Goal: Task Accomplishment & Management: Manage account settings

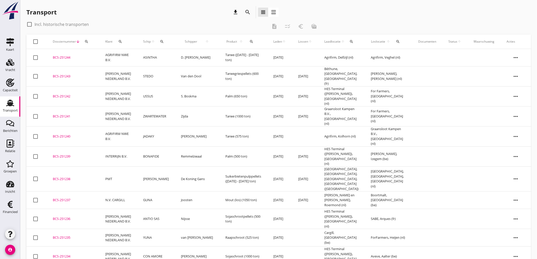
click at [11, 101] on icon "Transport" at bounding box center [10, 103] width 8 height 8
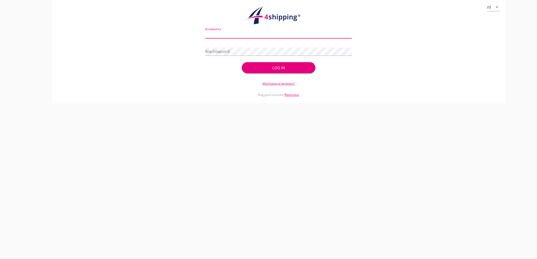
drag, startPoint x: 263, startPoint y: 33, endPoint x: 260, endPoint y: 31, distance: 3.7
click at [263, 32] on input "Emailadres" at bounding box center [278, 34] width 147 height 8
type input "[EMAIL_ADDRESS][DOMAIN_NAME]"
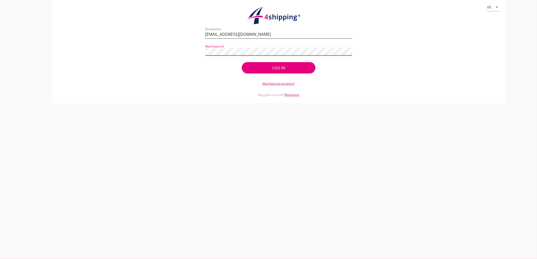
click at [242, 62] on button "Log in" at bounding box center [278, 67] width 73 height 11
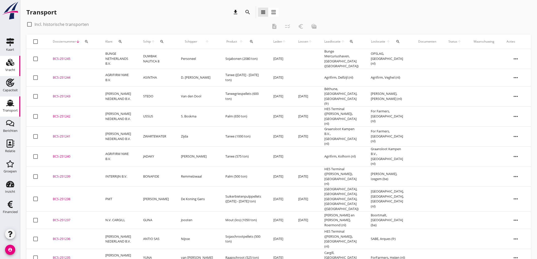
click at [11, 64] on use at bounding box center [10, 62] width 8 height 7
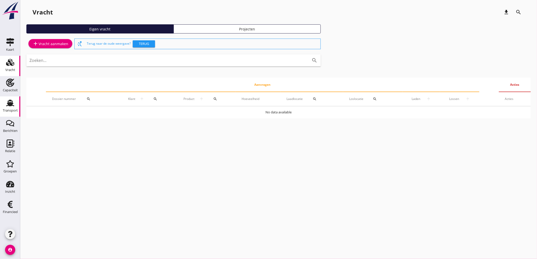
click at [8, 105] on use at bounding box center [10, 103] width 8 height 7
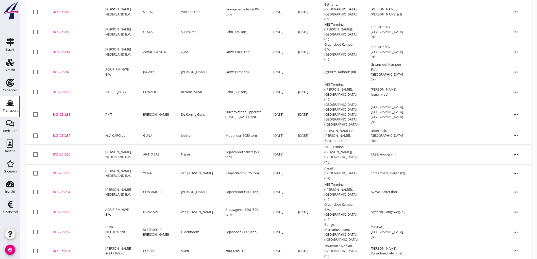
scroll to position [113, 0]
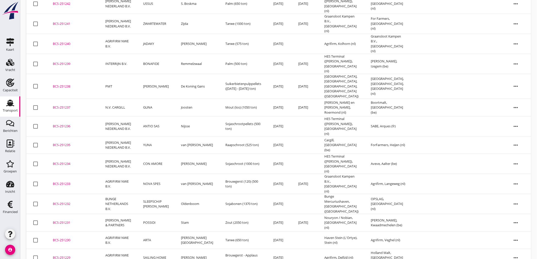
click at [159, 249] on td "SAILING HOME" at bounding box center [156, 257] width 38 height 17
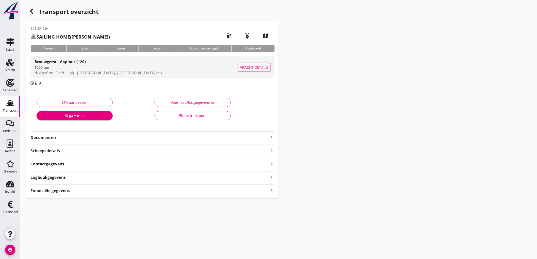
click at [161, 73] on div "Agrifirm, Delfzijl (nl) - [GEOGRAPHIC_DATA], [GEOGRAPHIC_DATA] (nl)" at bounding box center [135, 73] width 203 height 6
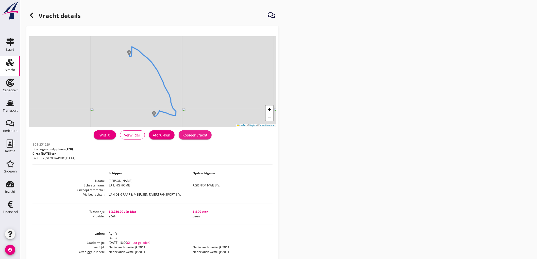
click at [197, 134] on div "Kopieer vracht" at bounding box center [195, 134] width 25 height 5
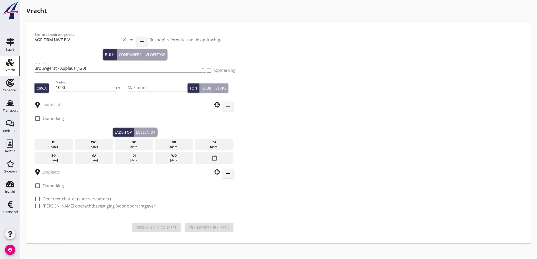
type input "Agrifirm"
type input "Holland Malt"
checkbox input "true"
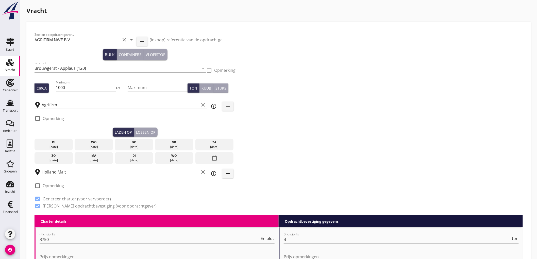
scroll to position [28, 0]
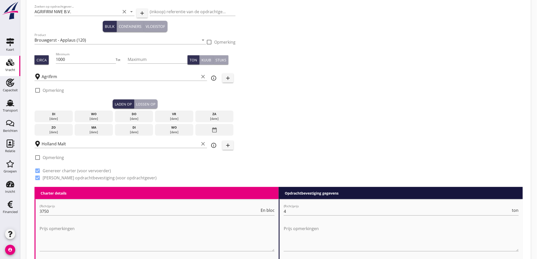
click at [94, 117] on div "[DATE]" at bounding box center [94, 118] width 36 height 5
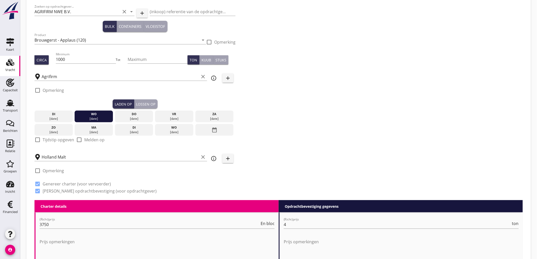
click at [45, 140] on label "Tijdstip opgeven" at bounding box center [58, 139] width 31 height 5
checkbox input "true"
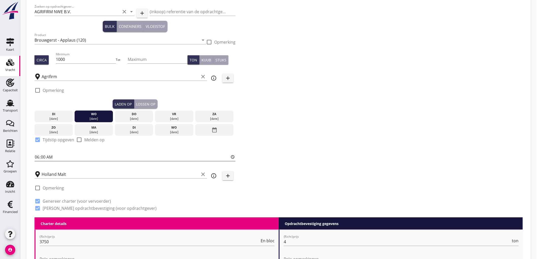
click at [37, 157] on input "06:00" at bounding box center [134, 157] width 201 height 8
type input "10:00"
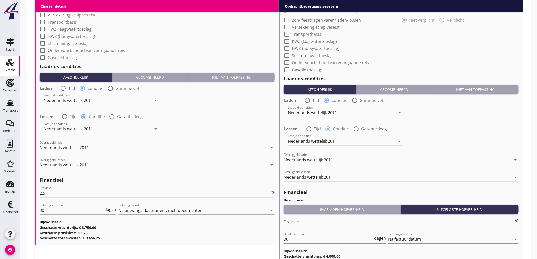
scroll to position [528, 0]
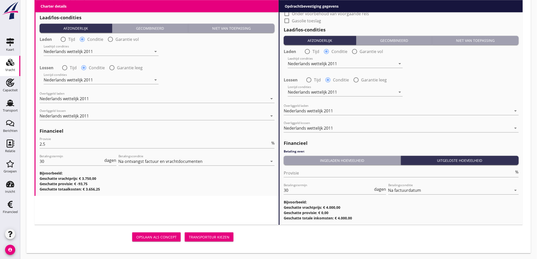
click at [215, 236] on div "Transporteur kiezen" at bounding box center [209, 236] width 41 height 5
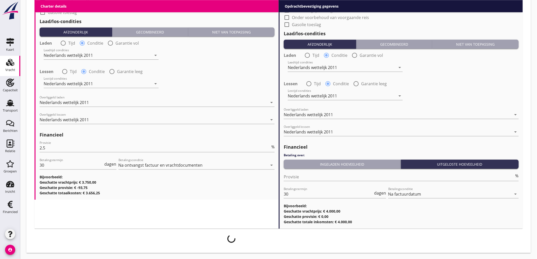
scroll to position [523, 0]
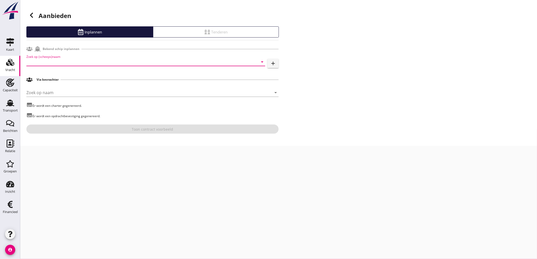
click at [49, 63] on input "Zoek op (scheeps)naam" at bounding box center [138, 62] width 224 height 8
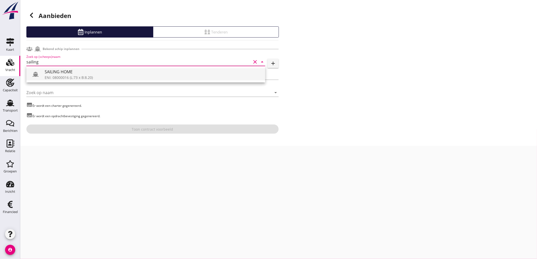
click at [88, 73] on div "SAILING HOME" at bounding box center [153, 72] width 216 height 6
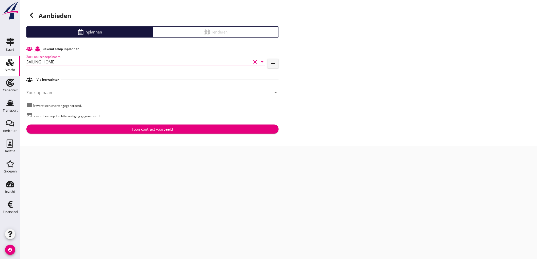
type input "SAILING HOME"
click at [131, 130] on div "Toon contract voorbeeld" at bounding box center [152, 129] width 244 height 5
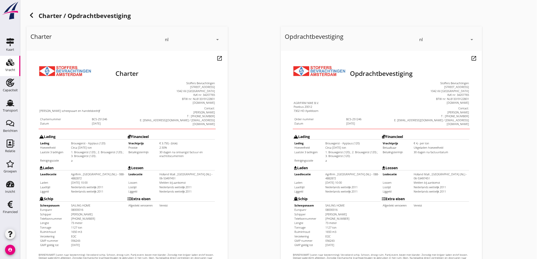
scroll to position [116, 0]
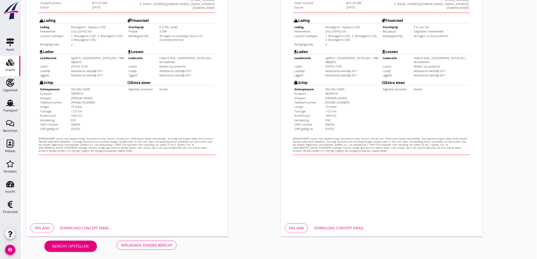
click at [164, 241] on button "Inplannen zonder bericht" at bounding box center [147, 245] width 60 height 9
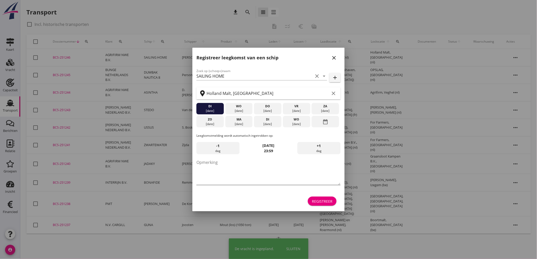
click at [212, 168] on textarea "Opmerking" at bounding box center [268, 171] width 144 height 27
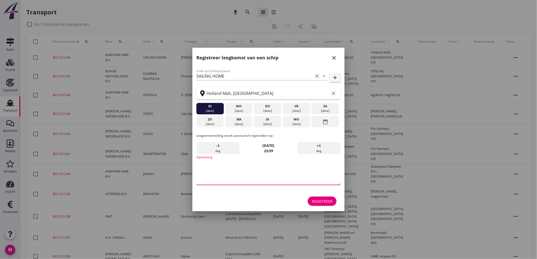
click at [336, 60] on icon "close" at bounding box center [334, 58] width 6 height 6
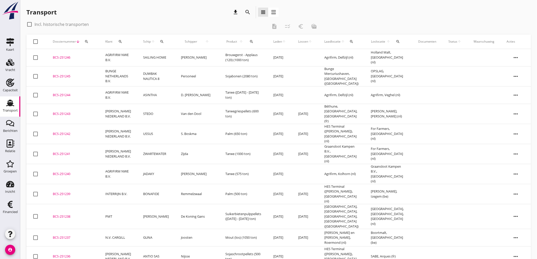
click at [135, 64] on td "AGRIFIRM NWE B.V." at bounding box center [118, 57] width 38 height 17
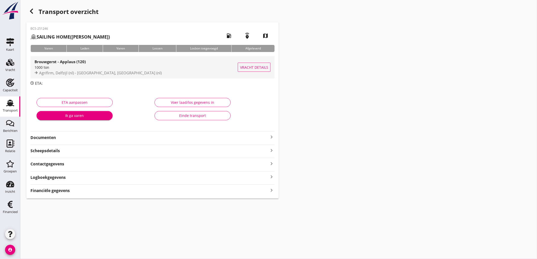
click at [136, 67] on div "1000 ton" at bounding box center [135, 67] width 203 height 5
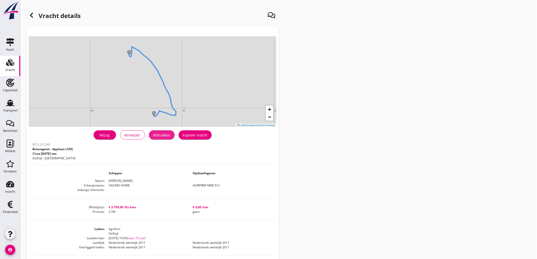
click at [156, 136] on div "Afdrukken" at bounding box center [161, 134] width 17 height 5
click at [31, 14] on use at bounding box center [31, 15] width 3 height 5
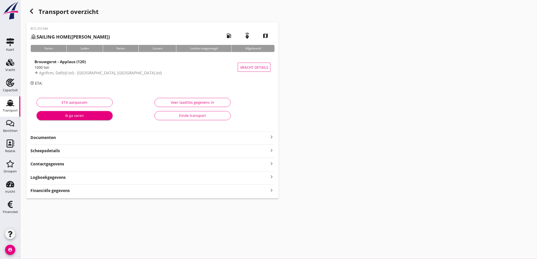
click at [83, 136] on strong "Documenten" at bounding box center [149, 138] width 238 height 6
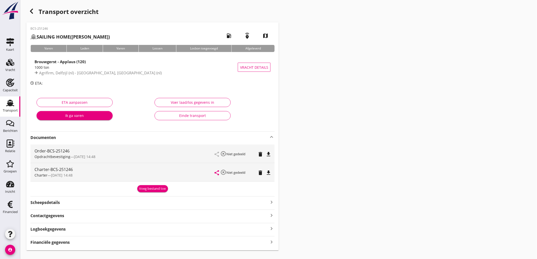
click at [272, 153] on div "Order-BCS-251246 Opdrachtbevestiging — [DATE] 14:48 share highlight_off Niet ge…" at bounding box center [152, 154] width 244 height 18
click at [270, 154] on icon "file_download" at bounding box center [268, 154] width 6 height 6
click at [268, 170] on icon "file_download" at bounding box center [268, 173] width 6 height 6
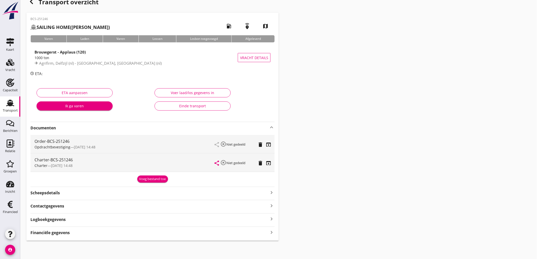
click at [50, 230] on strong "Financiële gegevens" at bounding box center [49, 233] width 39 height 6
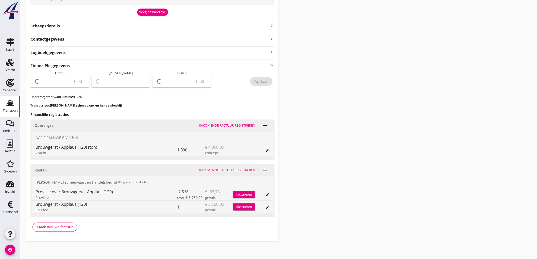
click at [62, 76] on div "euro" at bounding box center [59, 81] width 59 height 12
type input "4000"
type input "3997.00"
type input "3"
type input "3964.00"
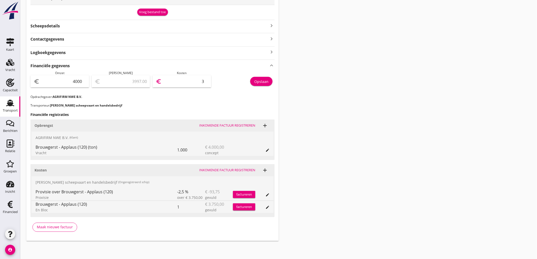
type input "36"
type input "3635.00"
type input "365"
type input "344.00"
type input "3656"
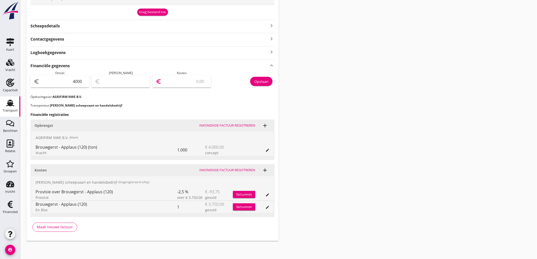
type input "343.80"
type input "3656.2"
type input "343.75"
type input "3656.25"
click at [252, 78] on button "Opslaan" at bounding box center [261, 81] width 22 height 9
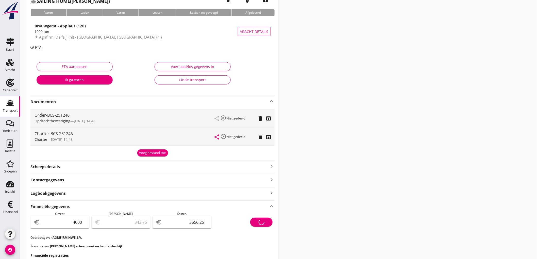
scroll to position [8, 0]
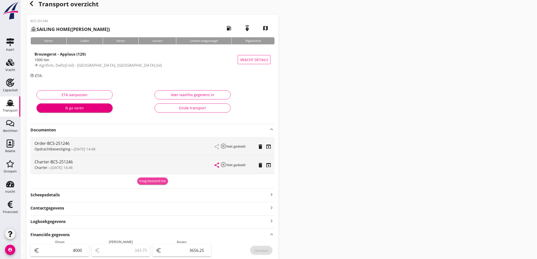
click at [150, 184] on button "Voeg bestand toe" at bounding box center [152, 181] width 31 height 7
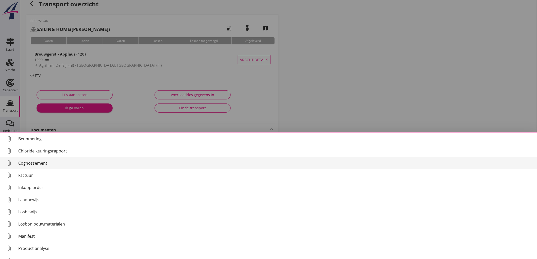
click at [38, 166] on link "attach_file Cognossement" at bounding box center [268, 163] width 537 height 12
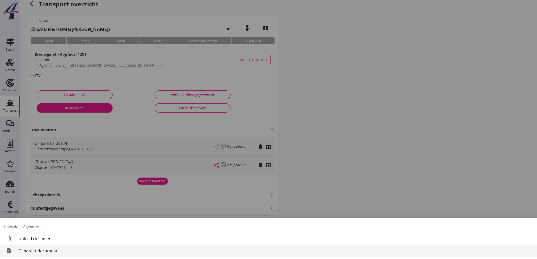
click at [42, 252] on div "Genereer document" at bounding box center [275, 251] width 514 height 6
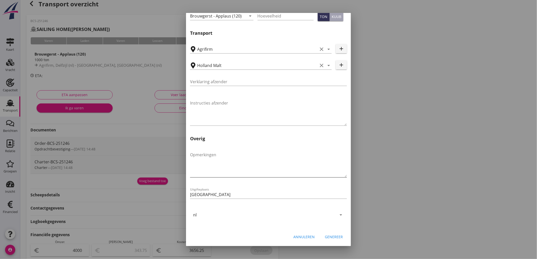
scroll to position [36, 0]
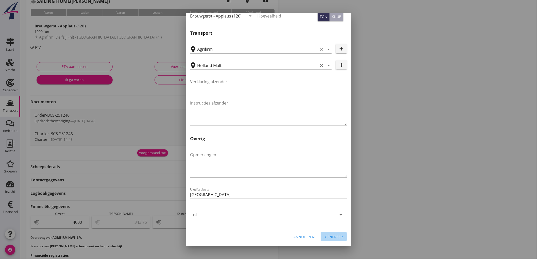
drag, startPoint x: 333, startPoint y: 236, endPoint x: 329, endPoint y: 234, distance: 4.8
click at [333, 236] on div "Genereer" at bounding box center [334, 236] width 18 height 5
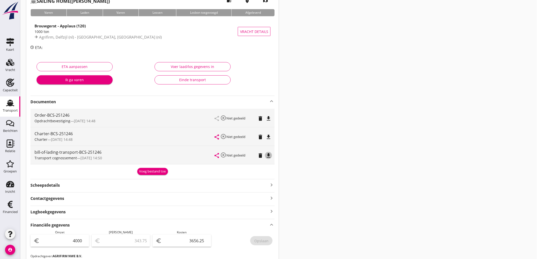
click at [267, 156] on icon "file_download" at bounding box center [268, 155] width 6 height 6
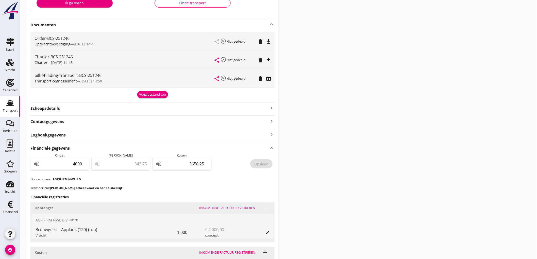
scroll to position [0, 0]
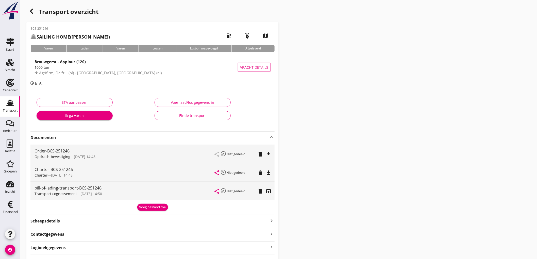
click at [5, 111] on div "Transport" at bounding box center [10, 110] width 15 height 3
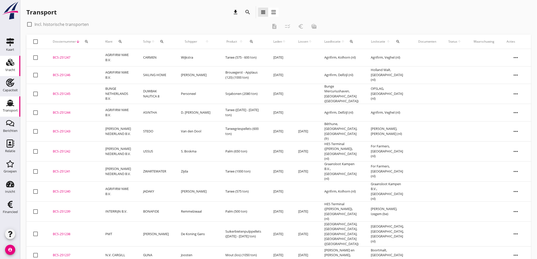
click at [14, 64] on div "Vracht" at bounding box center [10, 62] width 12 height 8
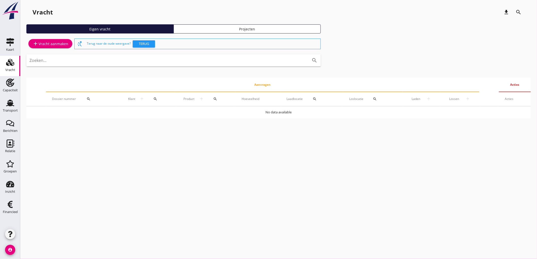
click at [51, 48] on link "add Vracht aanmaken" at bounding box center [50, 43] width 44 height 9
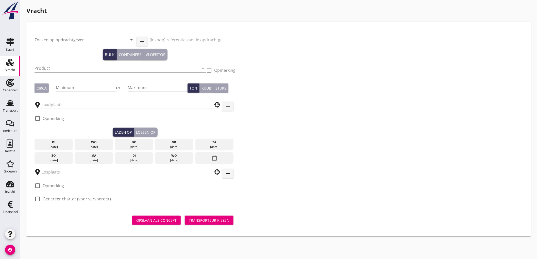
click at [85, 42] on input "Zoeken op opdrachtgever..." at bounding box center [77, 40] width 86 height 8
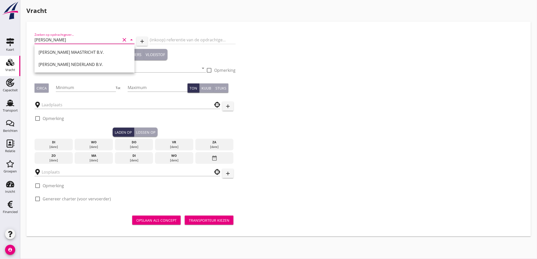
click at [82, 66] on div "[PERSON_NAME] NEDERLAND B.V." at bounding box center [85, 64] width 92 height 6
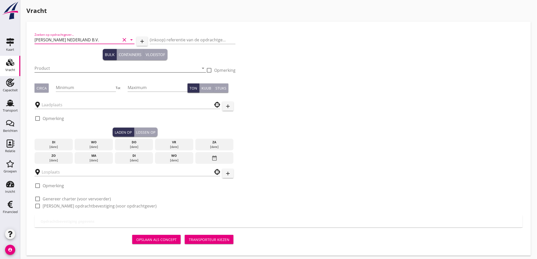
type input "[PERSON_NAME] NEDERLAND B.V."
click at [69, 67] on input "Product" at bounding box center [116, 68] width 164 height 8
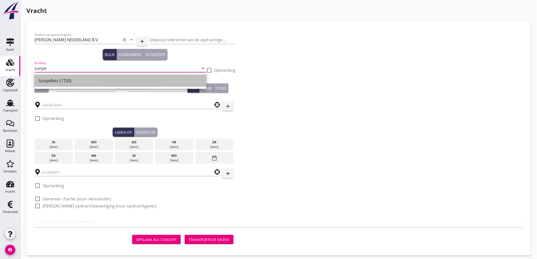
click at [68, 83] on div "Sunpellets (1720)" at bounding box center [121, 81] width 164 height 6
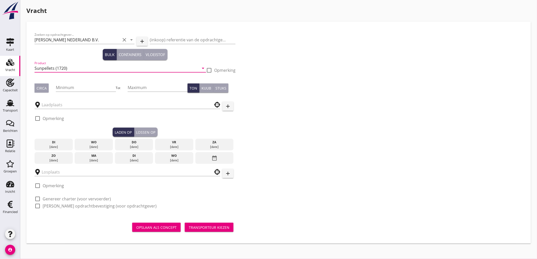
type input "Sunpellets (1720)"
click at [43, 92] on button "Circa" at bounding box center [41, 87] width 14 height 9
click at [79, 83] on input "Minimum" at bounding box center [86, 87] width 60 height 8
type input "500"
click at [64, 108] on input "text" at bounding box center [124, 105] width 164 height 8
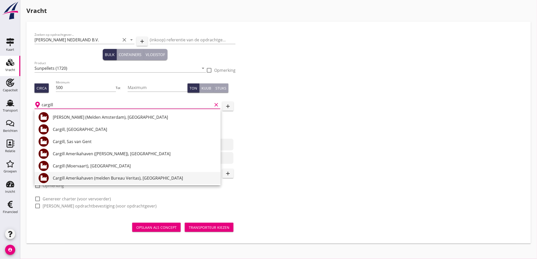
scroll to position [28, 0]
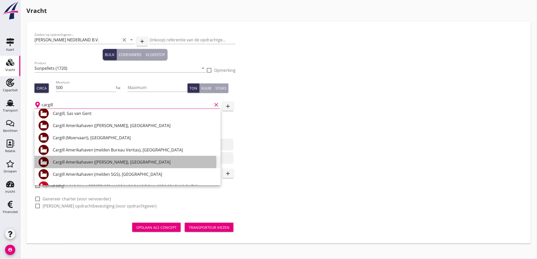
click at [138, 165] on div "Cargill Amerikahaven ([PERSON_NAME]), [GEOGRAPHIC_DATA]" at bounding box center [135, 162] width 164 height 6
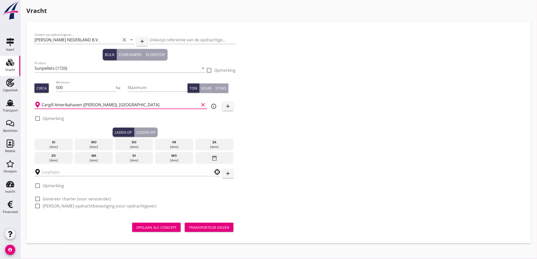
type input "Cargill Amerikahaven ([PERSON_NAME]), [GEOGRAPHIC_DATA]"
click at [138, 149] on div "[DATE]" at bounding box center [134, 147] width 36 height 5
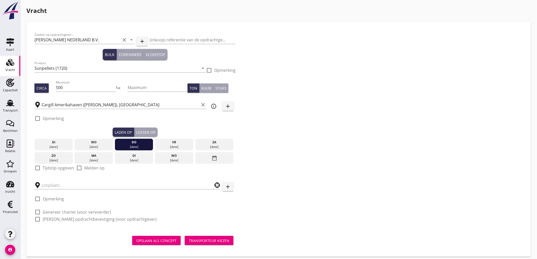
drag, startPoint x: 62, startPoint y: 168, endPoint x: 65, endPoint y: 170, distance: 3.7
click at [62, 168] on label "Tijdstip opgeven" at bounding box center [58, 167] width 31 height 5
checkbox input "true"
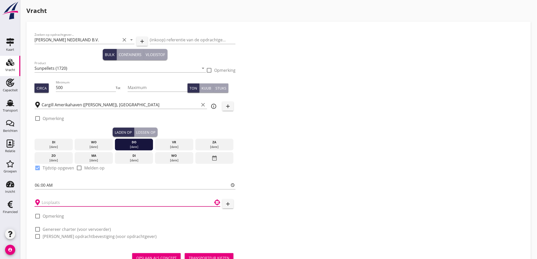
click at [55, 202] on input "text" at bounding box center [124, 202] width 164 height 8
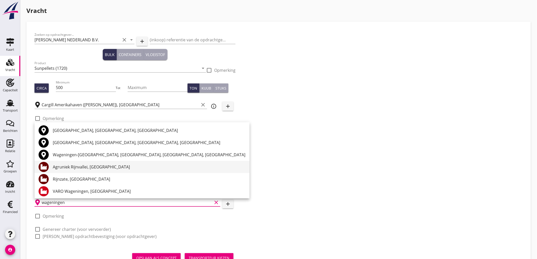
click at [83, 169] on div "Agruniek Rijnvallei, [GEOGRAPHIC_DATA]" at bounding box center [149, 167] width 192 height 6
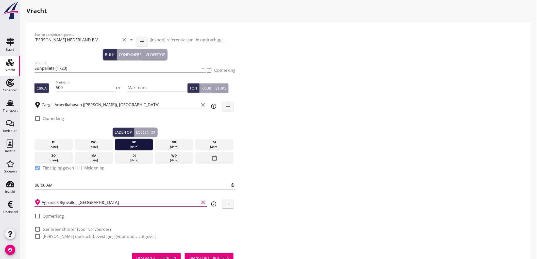
type input "Agruniek Rijnvallei, [GEOGRAPHIC_DATA]"
drag, startPoint x: 62, startPoint y: 227, endPoint x: 62, endPoint y: 235, distance: 7.6
click at [62, 229] on label "Genereer charter (voor vervoerder)" at bounding box center [77, 229] width 68 height 5
click at [62, 235] on label "[PERSON_NAME] opdrachtbevestiging (voor opdrachtgever)" at bounding box center [100, 236] width 114 height 5
checkbox input "true"
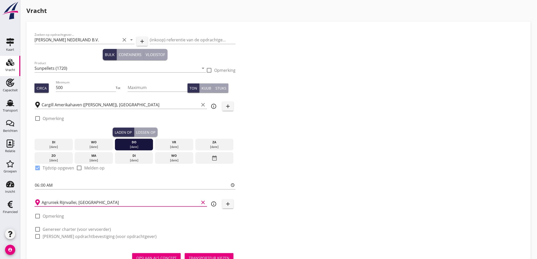
checkbox input "true"
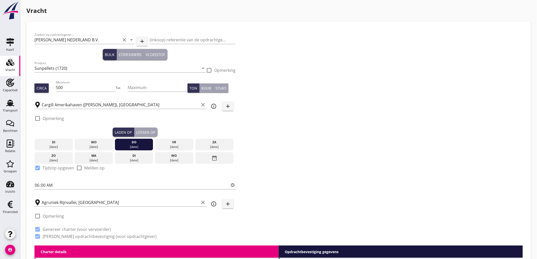
scroll to position [141, 0]
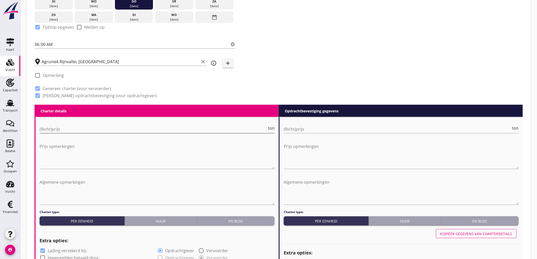
click at [71, 132] on input "(Richt)prijs" at bounding box center [153, 129] width 227 height 8
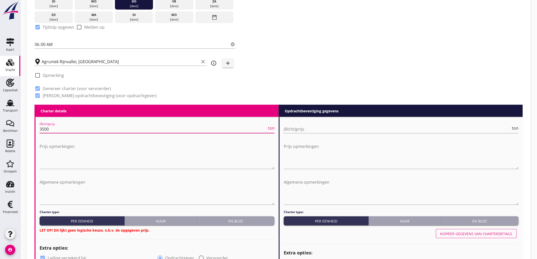
type input "3500"
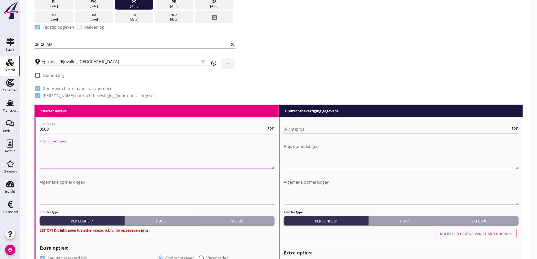
click at [315, 126] on input "(Richt)prijs" at bounding box center [396, 129] width 227 height 8
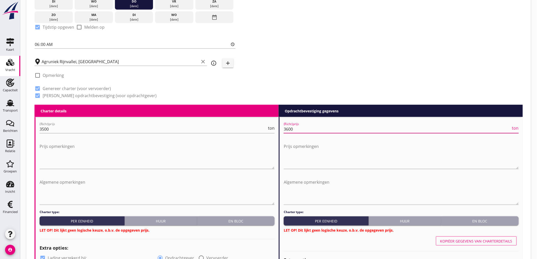
type input "3600"
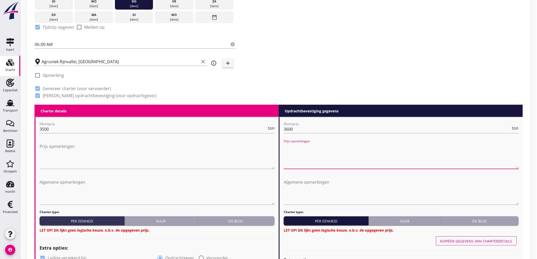
scroll to position [225, 0]
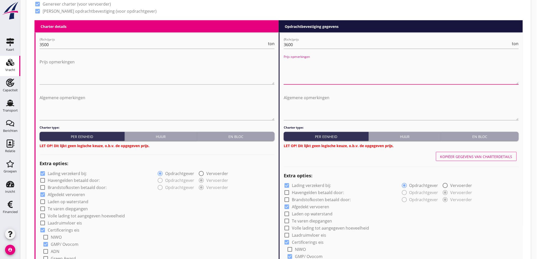
click at [257, 135] on div "En bloc" at bounding box center [235, 136] width 73 height 5
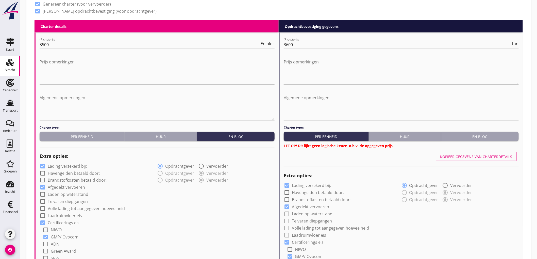
click at [471, 138] on div "En bloc" at bounding box center [479, 136] width 73 height 5
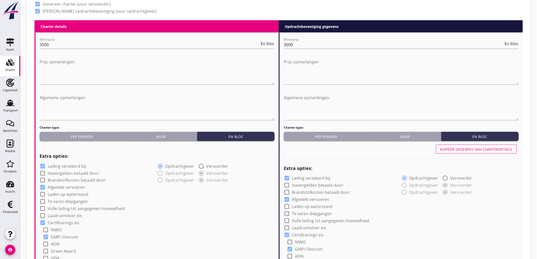
scroll to position [282, 0]
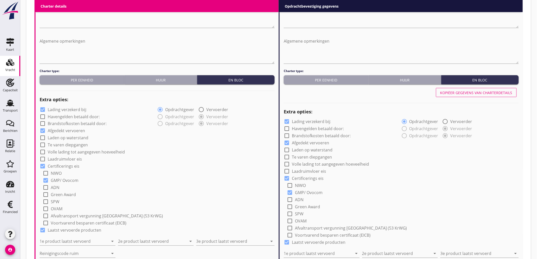
click at [74, 111] on label "Lading verzekerd bij:" at bounding box center [67, 109] width 39 height 5
checkbox input "false"
click at [73, 244] on input "1e product laatst vervoerd" at bounding box center [74, 241] width 69 height 8
type input "Mais (150)"
type input "Sojaschroot (1720)"
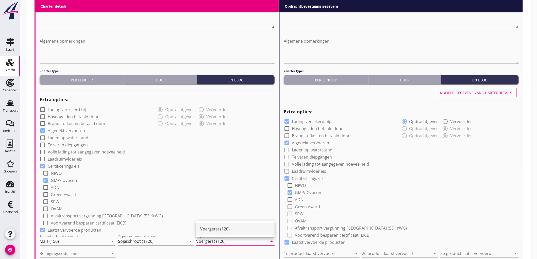
type input "Voergerst (120)"
type input "a"
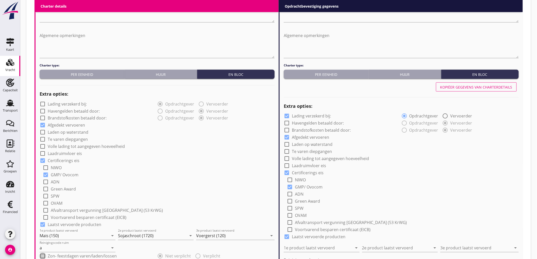
click at [217, 143] on div "check_box_outline_blank Volle lading tot aangegeven hoeveelheid" at bounding box center [157, 146] width 235 height 7
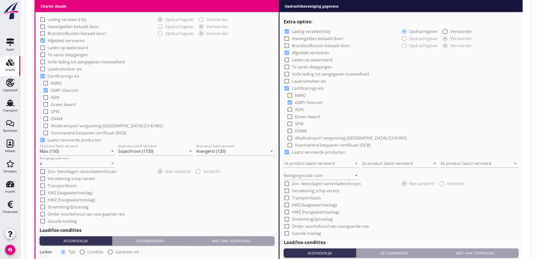
click at [185, 178] on div "check_box_outline_blank Verzekering schip vereist" at bounding box center [157, 178] width 235 height 7
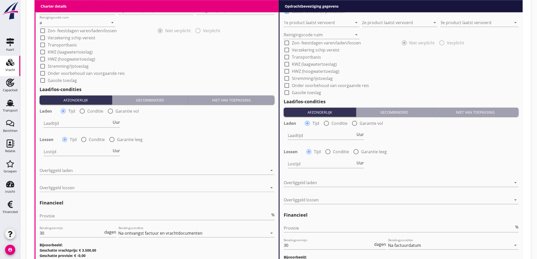
click at [80, 114] on div at bounding box center [82, 111] width 9 height 9
radio input "false"
radio input "true"
click at [64, 125] on div at bounding box center [98, 123] width 108 height 8
click at [64, 125] on div "Nederlands wettelijk 2011" at bounding box center [102, 127] width 111 height 6
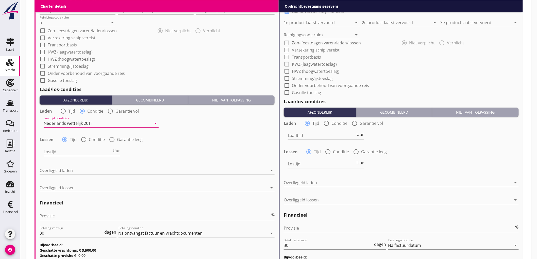
drag, startPoint x: 108, startPoint y: 152, endPoint x: 98, endPoint y: 150, distance: 10.1
type input "-1"
click at [108, 152] on input "-1" at bounding box center [78, 152] width 68 height 8
click at [94, 139] on label "Conditie" at bounding box center [97, 139] width 16 height 5
radio input "false"
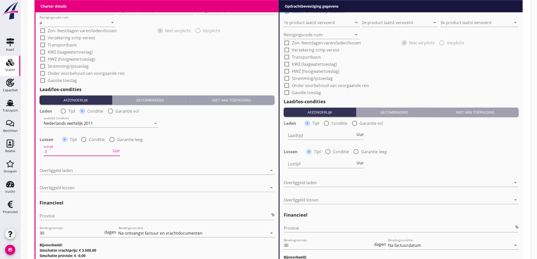
radio input "true"
click at [64, 149] on div at bounding box center [98, 152] width 108 height 8
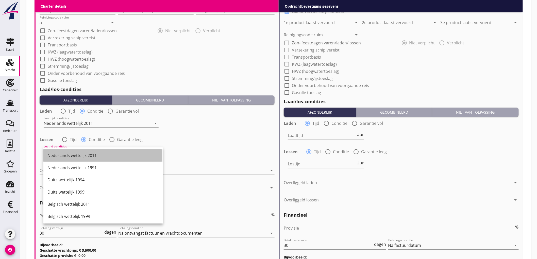
click at [64, 158] on div "Nederlands wettelijk 2011" at bounding box center [102, 155] width 111 height 6
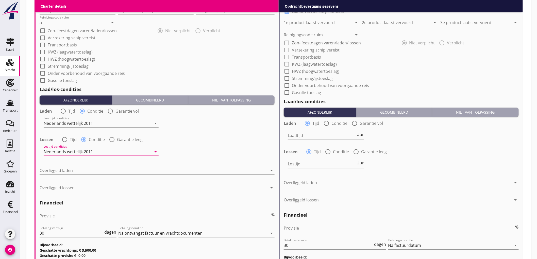
click at [67, 166] on div at bounding box center [154, 170] width 228 height 8
click at [66, 171] on div at bounding box center [154, 170] width 228 height 8
click at [66, 171] on div "Nederlands wettelijk 2011" at bounding box center [156, 174] width 227 height 12
click at [65, 184] on div at bounding box center [154, 188] width 228 height 8
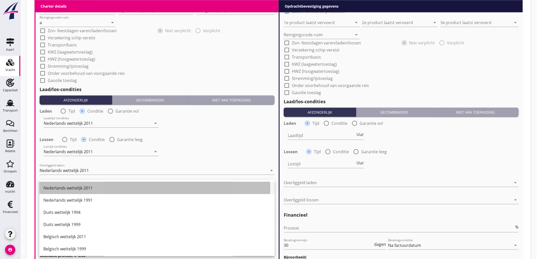
click at [64, 188] on div "Nederlands wettelijk 2011" at bounding box center [156, 188] width 227 height 6
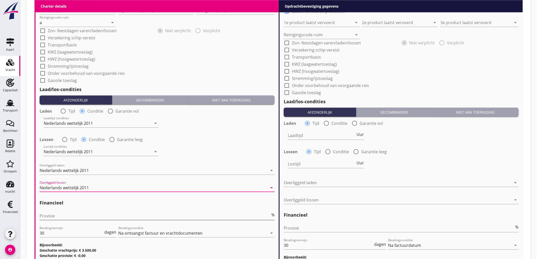
click at [57, 219] on input "Provisie" at bounding box center [155, 216] width 230 height 8
type input "5"
click at [330, 229] on input "Provisie" at bounding box center [398, 228] width 230 height 8
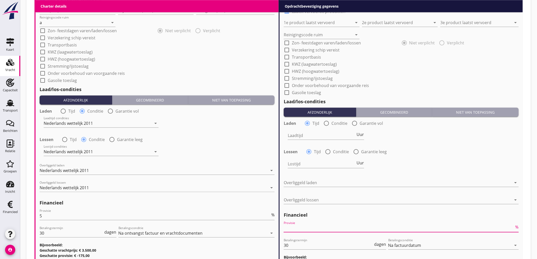
type input "2"
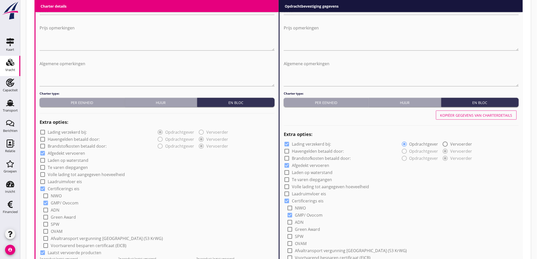
type input "2.5"
click at [476, 113] on div "Kopiëer gegevens van charterdetails" at bounding box center [476, 115] width 72 height 5
checkbox input "false"
type input "Mais (150)"
type input "Sojaschroot (1720)"
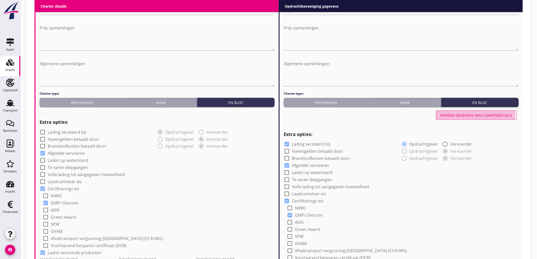
type input "Voergerst (120)"
type input "a"
radio input "false"
radio input "true"
radio input "false"
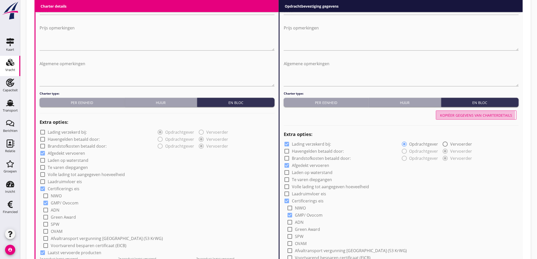
radio input "true"
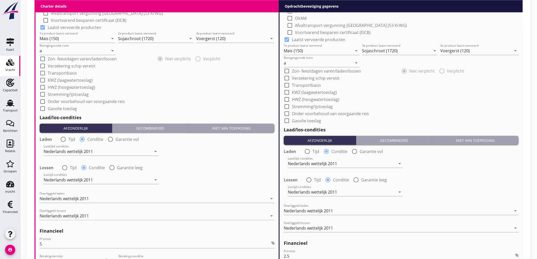
scroll to position [567, 0]
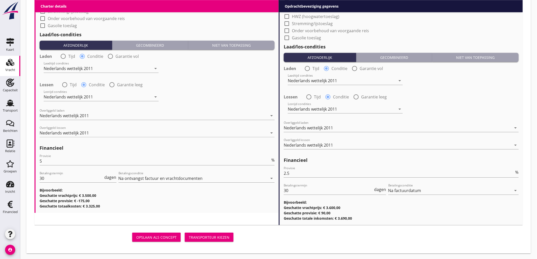
click at [214, 239] on div "Transporteur kiezen" at bounding box center [209, 237] width 41 height 5
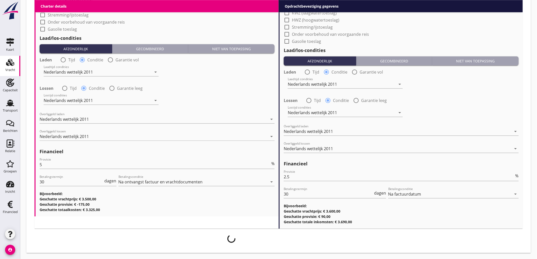
scroll to position [564, 0]
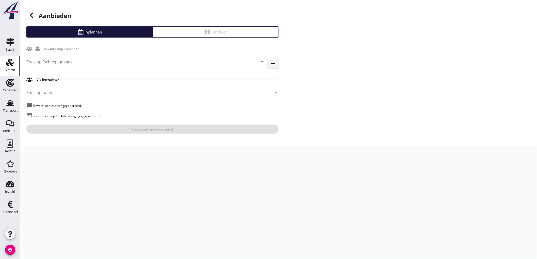
click at [55, 61] on input "Zoek op (scheeps)naam" at bounding box center [138, 62] width 224 height 8
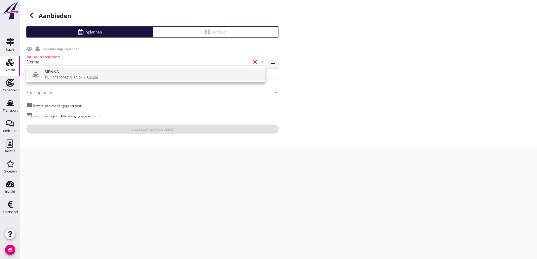
click at [55, 80] on div "ENI: 02309937 (L:62.04 x B:6.60)" at bounding box center [153, 77] width 216 height 5
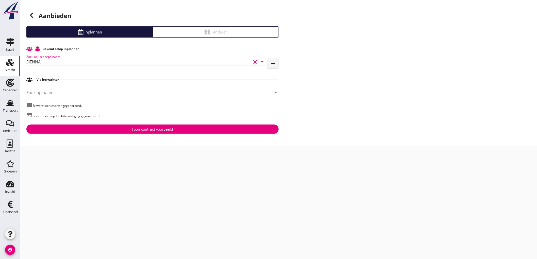
type input "SIENNA"
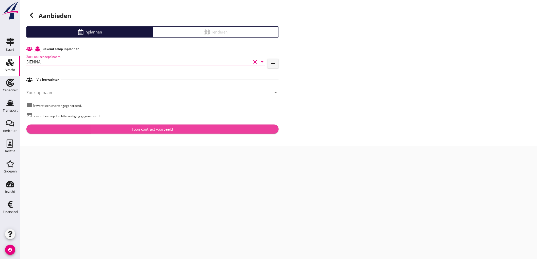
click at [152, 130] on div "Toon contract voorbeeld" at bounding box center [152, 129] width 41 height 5
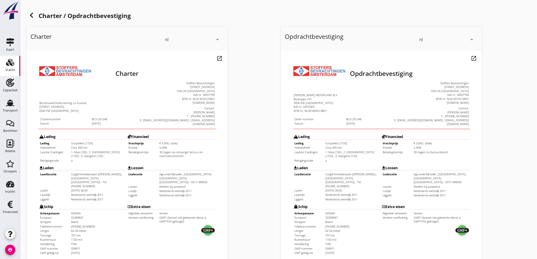
scroll to position [116, 0]
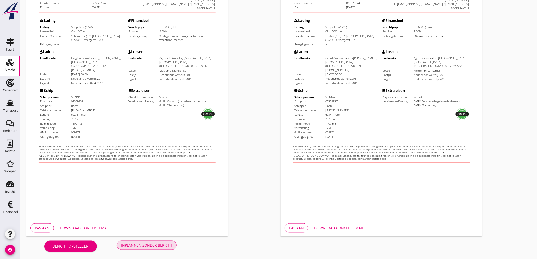
click at [153, 244] on div "Inplannen zonder bericht" at bounding box center [146, 244] width 51 height 5
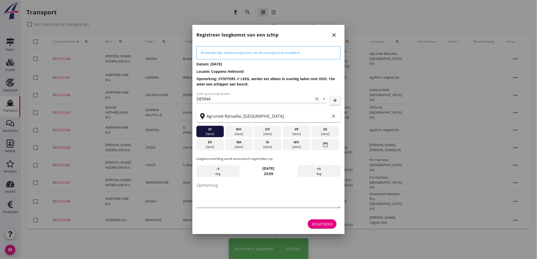
click at [216, 191] on textarea "Opmerking" at bounding box center [268, 194] width 144 height 27
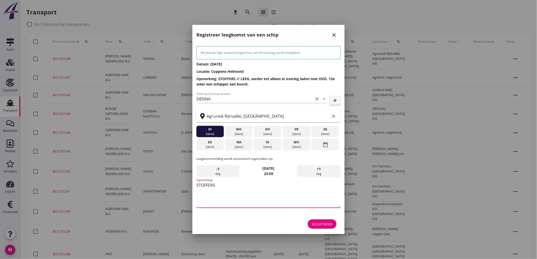
type textarea "STOFFERS"
click at [237, 145] on div "[DATE]" at bounding box center [238, 147] width 25 height 5
click at [315, 222] on div "Registreer" at bounding box center [322, 223] width 21 height 5
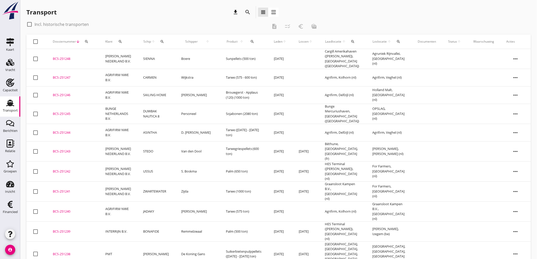
click at [168, 59] on td "SIENNA" at bounding box center [156, 59] width 38 height 20
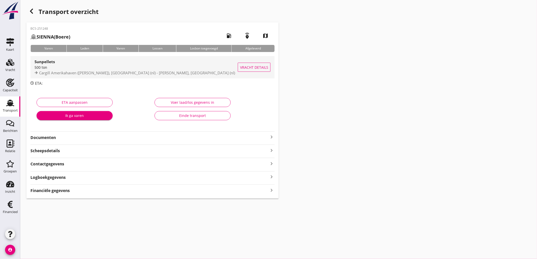
click at [201, 75] on span "Cargill Amerikahaven ([PERSON_NAME]), [GEOGRAPHIC_DATA] (nl) - [PERSON_NAME], […" at bounding box center [137, 72] width 196 height 5
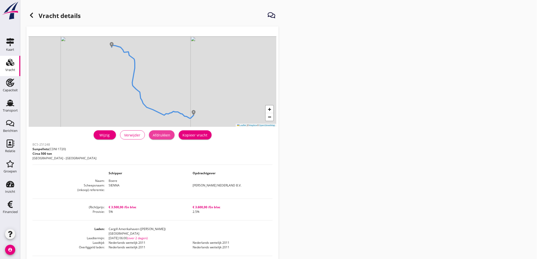
click at [159, 134] on div "Afdrukken" at bounding box center [161, 134] width 17 height 5
click at [31, 14] on use at bounding box center [31, 15] width 3 height 5
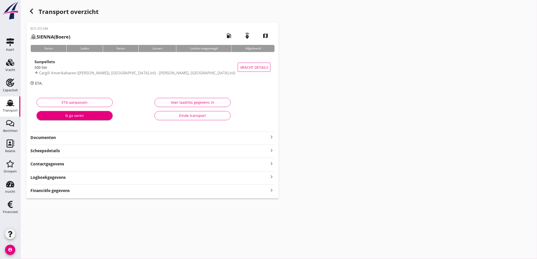
click at [64, 140] on div "BCS-251248 SIENNA (Boere) local_gas_station emergency_share map Varen Laden Var…" at bounding box center [152, 110] width 252 height 176
click at [74, 141] on div "BCS-251248 SIENNA (Boere) local_gas_station emergency_share map Varen Laden Var…" at bounding box center [152, 110] width 252 height 176
click at [76, 139] on strong "Documenten" at bounding box center [149, 138] width 238 height 6
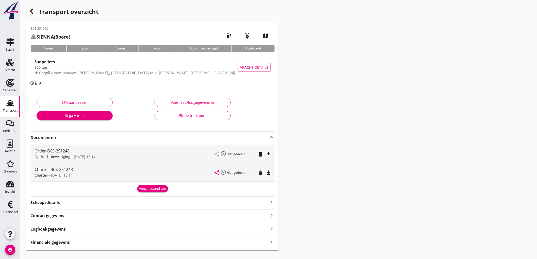
click at [273, 152] on div "Order-BCS-251248 Opdrachtbevestiging — [DATE] 15:14 share highlight_off Niet ge…" at bounding box center [152, 154] width 244 height 18
click at [269, 154] on icon "file_download" at bounding box center [268, 154] width 6 height 6
click at [270, 170] on icon "file_download" at bounding box center [268, 173] width 6 height 6
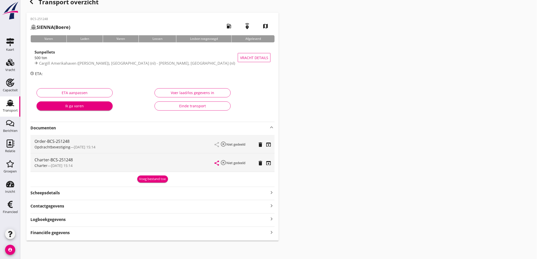
click at [84, 230] on div "Financiële gegevens keyboard_arrow_right" at bounding box center [152, 232] width 244 height 7
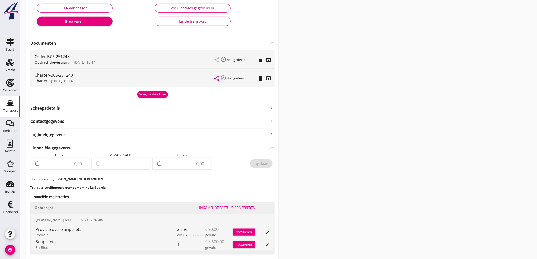
scroll to position [122, 0]
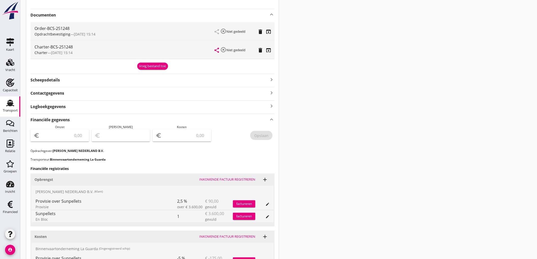
click at [71, 139] on input "number" at bounding box center [63, 135] width 45 height 8
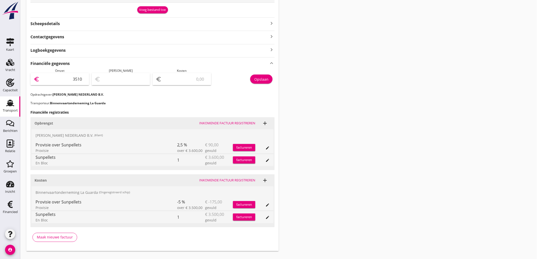
type input "3510"
type input "3507.00"
type input "3"
type input "3477.00"
type input "33"
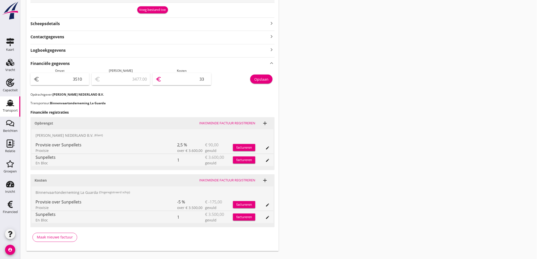
type input "3178.00"
type input "332"
type input "185.00"
type input "3325"
click at [266, 80] on div "Opslaan" at bounding box center [261, 79] width 14 height 5
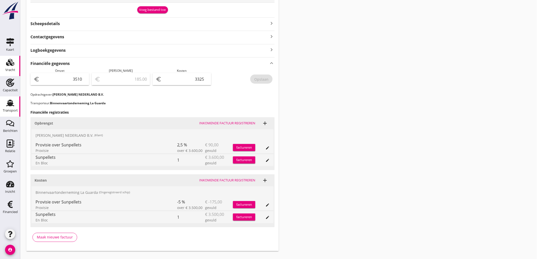
click at [6, 68] on div "Vracht" at bounding box center [10, 69] width 10 height 3
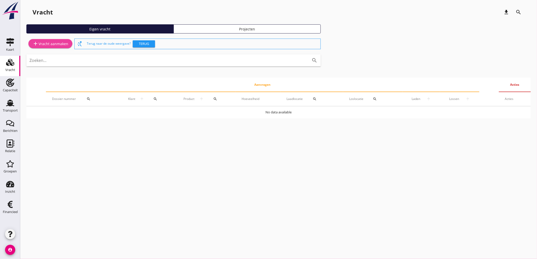
click at [45, 41] on div "add Vracht aanmaken" at bounding box center [50, 44] width 36 height 6
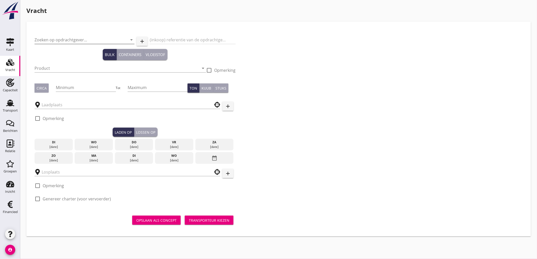
click at [51, 42] on input "Zoeken op opdrachtgever..." at bounding box center [77, 40] width 86 height 8
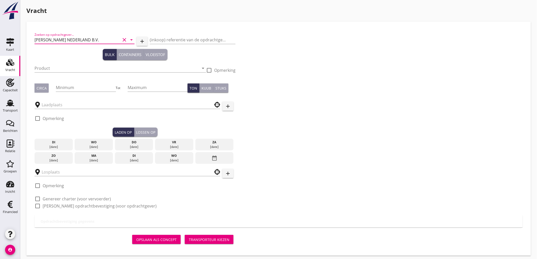
type input "[PERSON_NAME] NEDERLAND B.V."
click at [100, 65] on input "Product" at bounding box center [116, 68] width 164 height 8
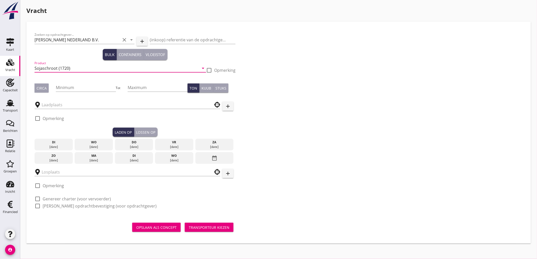
type input "Sojaschroot (1720)"
drag, startPoint x: 42, startPoint y: 85, endPoint x: 54, endPoint y: 82, distance: 12.7
click at [44, 85] on button "Circa" at bounding box center [41, 87] width 14 height 9
click at [66, 84] on input "Minimum" at bounding box center [86, 87] width 60 height 8
type input "1000"
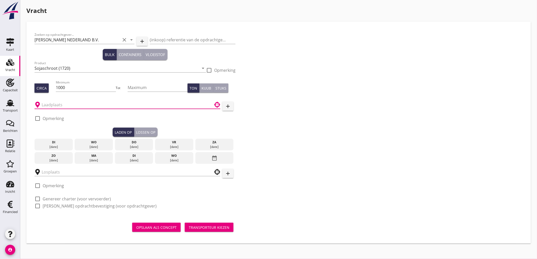
click at [51, 105] on input "text" at bounding box center [124, 105] width 164 height 8
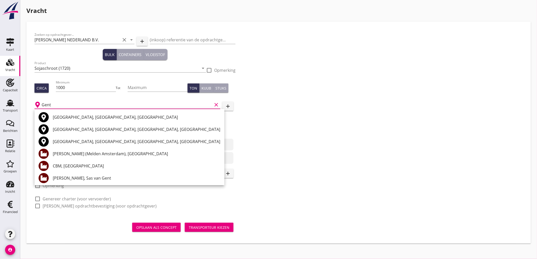
drag, startPoint x: 73, startPoint y: 115, endPoint x: 57, endPoint y: 131, distance: 22.4
click at [72, 117] on div "[GEOGRAPHIC_DATA], [GEOGRAPHIC_DATA], [GEOGRAPHIC_DATA]" at bounding box center [136, 117] width 167 height 6
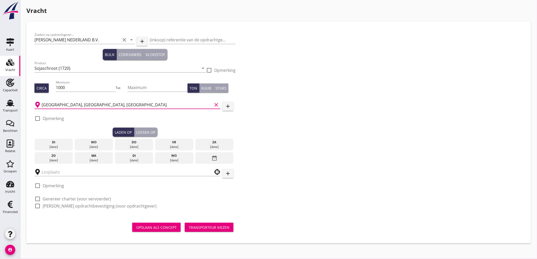
type input "[GEOGRAPHIC_DATA], [GEOGRAPHIC_DATA], [GEOGRAPHIC_DATA]"
click at [52, 120] on label "Opmerking" at bounding box center [53, 118] width 21 height 5
checkbox input "true"
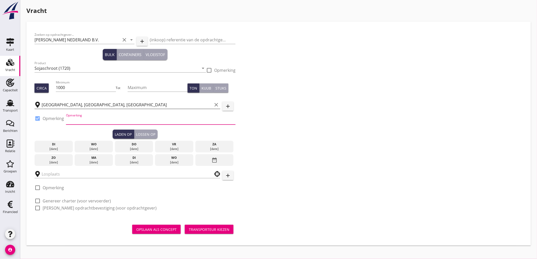
drag, startPoint x: 84, startPoint y: 119, endPoint x: 86, endPoint y: 107, distance: 12.8
click at [84, 119] on input "Opmerking" at bounding box center [150, 120] width 169 height 8
type input "E"
type input "Ex. NEW VENTURE - Rodenhuizedok Tel. [PHONE_NUMBER]"
click at [167, 147] on div "[DATE]" at bounding box center [174, 149] width 36 height 5
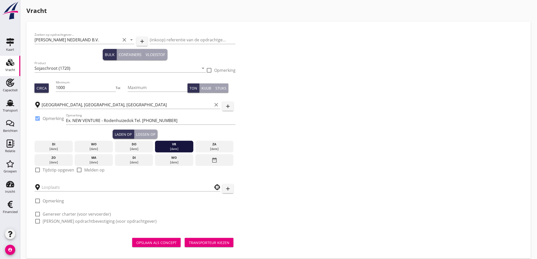
click at [46, 169] on label "Tijdstip opgeven" at bounding box center [58, 169] width 31 height 5
checkbox input "true"
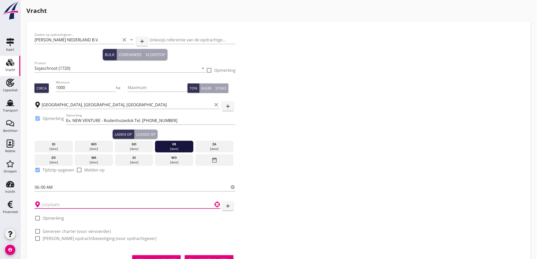
click at [60, 206] on input "text" at bounding box center [124, 204] width 164 height 8
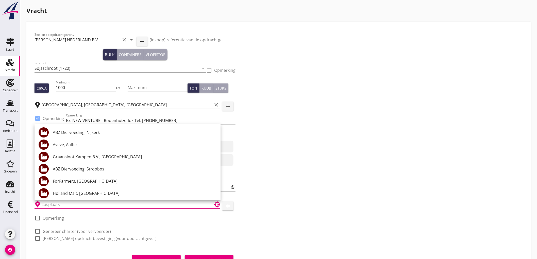
click at [335, 140] on div "Zoeken op opdrachtgever... [PERSON_NAME] NEDERLAND B.V. clear arrow_drop_down a…" at bounding box center [278, 139] width 492 height 218
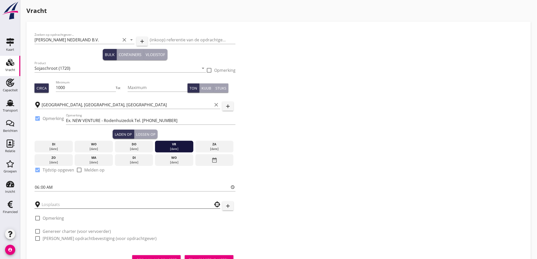
click at [77, 200] on input "text" at bounding box center [124, 204] width 164 height 8
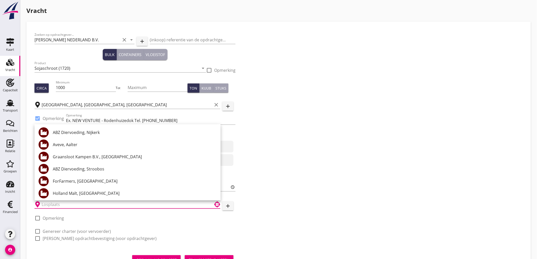
click at [377, 167] on div "Zoeken op opdrachtgever... [PERSON_NAME] NEDERLAND B.V. clear arrow_drop_down a…" at bounding box center [278, 139] width 492 height 218
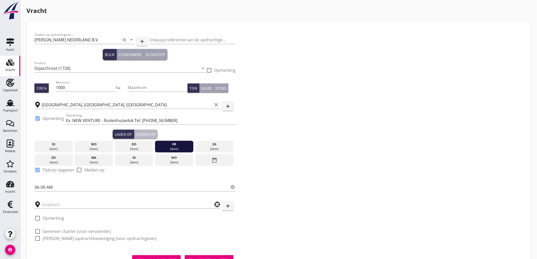
click at [149, 132] on div "Lossen op" at bounding box center [145, 134] width 19 height 5
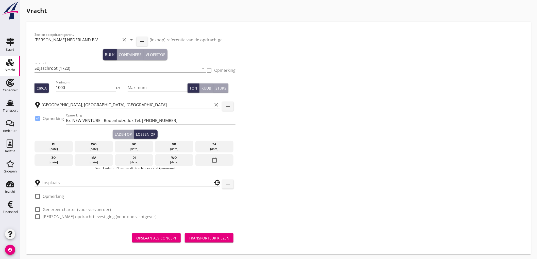
click at [129, 159] on div "di" at bounding box center [134, 157] width 36 height 5
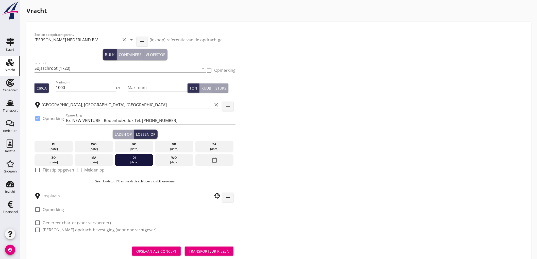
click at [57, 171] on label "Tijdstip opgeven" at bounding box center [58, 169] width 31 height 5
checkbox input "true"
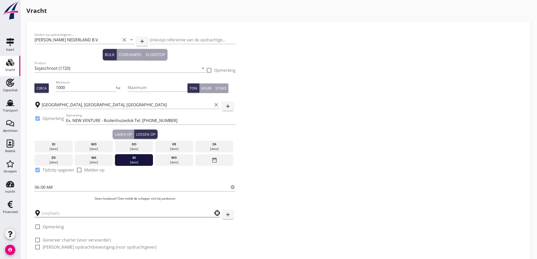
click at [61, 211] on input "text" at bounding box center [124, 213] width 164 height 8
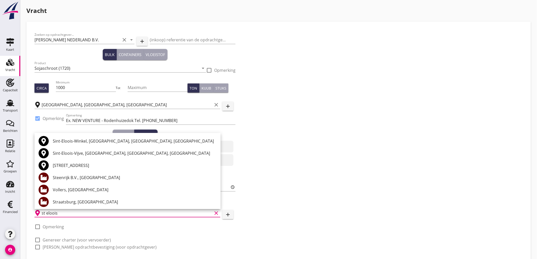
type input "st eloois"
click at [366, 198] on div "Zoeken op opdrachtgever... [PERSON_NAME] NEDERLAND B.V. clear arrow_drop_down a…" at bounding box center [278, 143] width 492 height 226
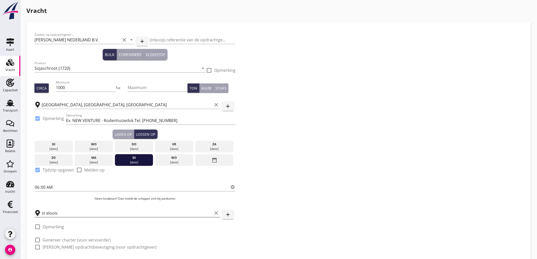
click at [219, 212] on icon "clear" at bounding box center [216, 213] width 6 height 6
click at [143, 211] on input "text" at bounding box center [124, 213] width 164 height 8
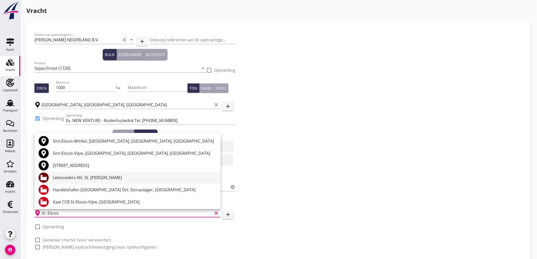
click at [90, 178] on div "Leievoeders NV, St. [PERSON_NAME]" at bounding box center [135, 177] width 164 height 6
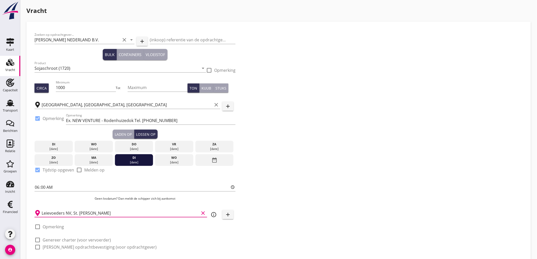
type input "Leievoeders NV, St. [PERSON_NAME]"
click at [86, 239] on label "Genereer charter (voor vervoerder)" at bounding box center [77, 239] width 68 height 5
checkbox input "true"
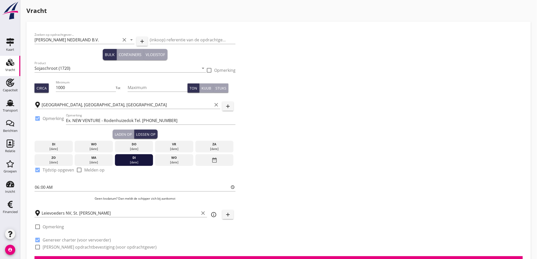
click at [79, 246] on label "[PERSON_NAME] opdrachtbevestiging (voor opdrachtgever)" at bounding box center [100, 246] width 114 height 5
checkbox input "true"
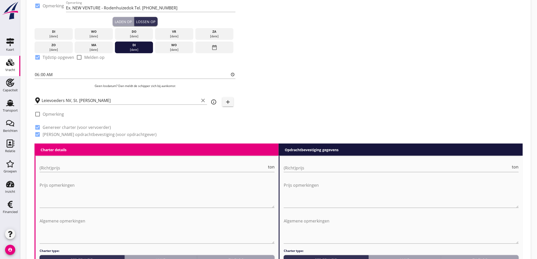
scroll to position [141, 0]
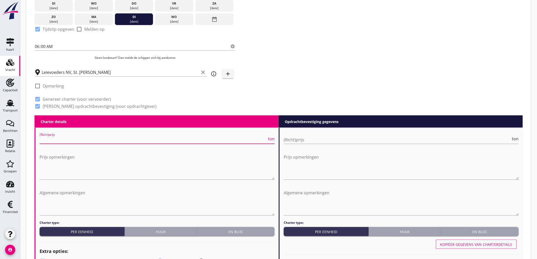
click at [131, 139] on input "(Richt)prijs" at bounding box center [153, 140] width 227 height 8
type input "5750"
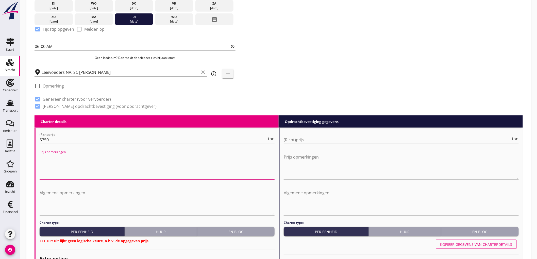
click at [335, 142] on input "(Richt)prijs" at bounding box center [396, 140] width 227 height 8
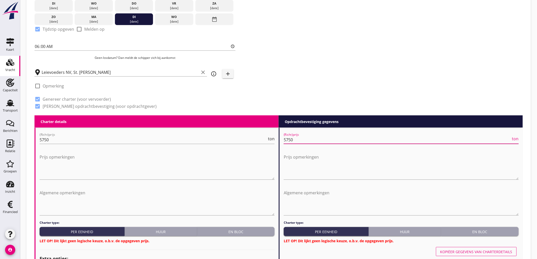
type input "5750"
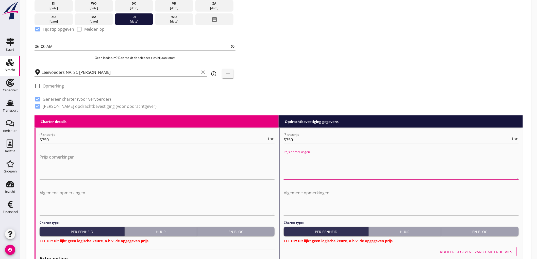
scroll to position [225, 0]
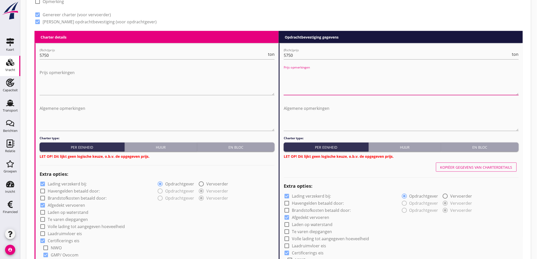
click at [246, 139] on h4 "Charter type:" at bounding box center [157, 138] width 235 height 5
click at [246, 147] on div "En bloc" at bounding box center [235, 147] width 73 height 5
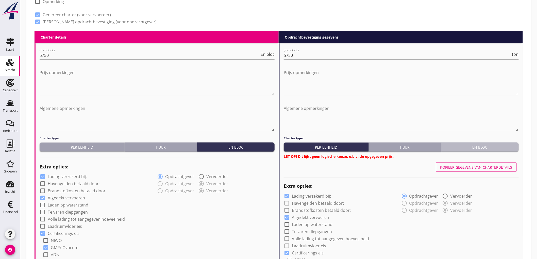
click at [483, 143] on button "En bloc" at bounding box center [479, 147] width 77 height 9
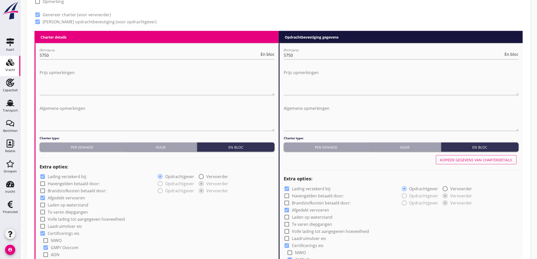
scroll to position [366, 0]
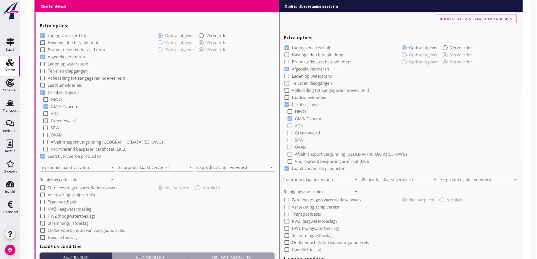
click at [55, 39] on div "check_box_outline_blank Havengelden betaald door:" at bounding box center [98, 42] width 117 height 7
click at [59, 36] on label "Lading verzekerd bij:" at bounding box center [67, 35] width 39 height 5
checkbox input "false"
click at [65, 172] on div "Reinigingscode ruim arrow_drop_down" at bounding box center [79, 178] width 78 height 12
click at [69, 166] on input "1e product laatst vervoerd" at bounding box center [74, 168] width 69 height 8
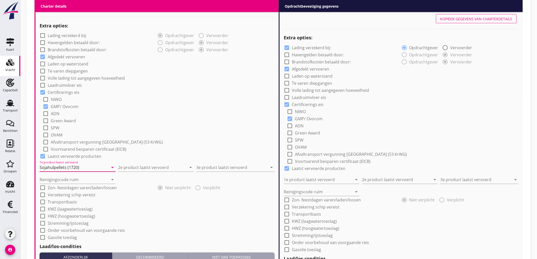
type input "Sojahulpellets (1720)"
type input "Sojaschroot (1720)"
type input "Sojahulpellets (1720)"
type input "a"
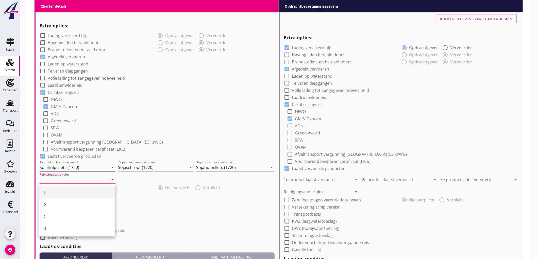
type input "a"
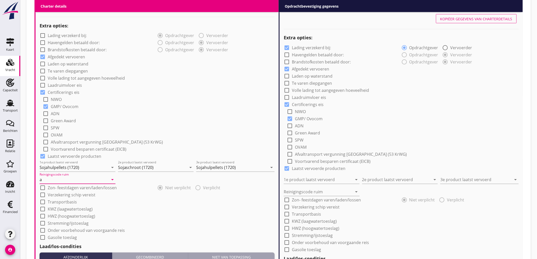
click at [139, 111] on div "check_box_outline_blank ADN" at bounding box center [159, 113] width 232 height 7
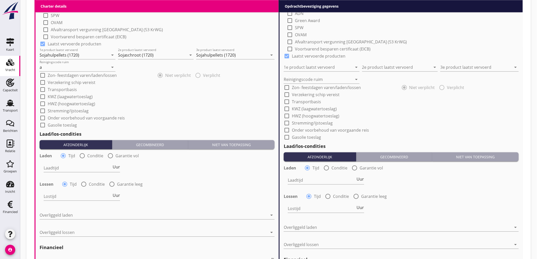
click at [88, 155] on label "Conditie" at bounding box center [95, 155] width 16 height 5
radio input "false"
radio input "true"
click at [67, 166] on div at bounding box center [98, 168] width 108 height 8
click at [0, 0] on div "Nederlands wettelijk 2011" at bounding box center [0, 0] width 0 height 0
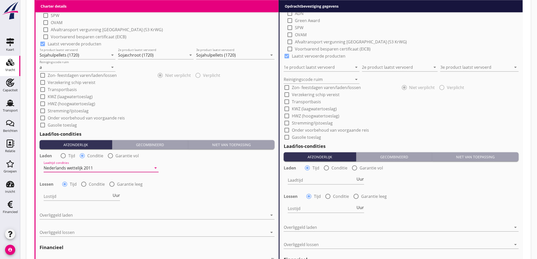
click at [95, 186] on div "radio_button_unchecked Conditie" at bounding box center [93, 184] width 24 height 6
drag, startPoint x: 87, startPoint y: 184, endPoint x: 78, endPoint y: 188, distance: 10.4
click at [87, 184] on div at bounding box center [83, 184] width 9 height 9
radio input "false"
radio input "true"
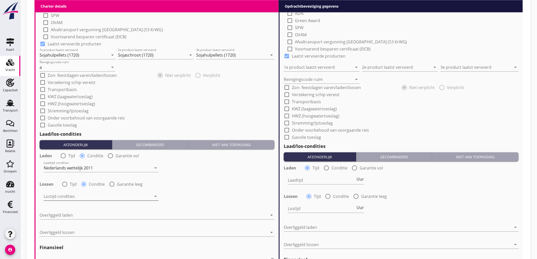
click at [58, 194] on div at bounding box center [98, 196] width 108 height 8
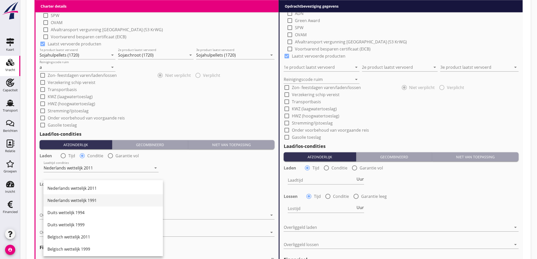
click at [59, 196] on div "Nederlands wettelijk 1991" at bounding box center [102, 200] width 111 height 12
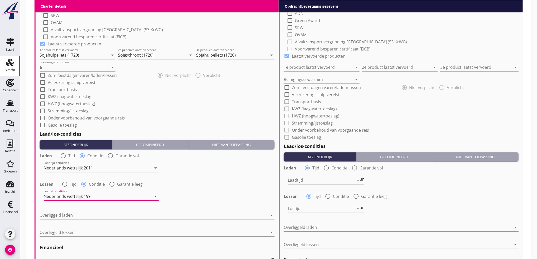
click at [60, 196] on div "Nederlands wettelijk 1991" at bounding box center [68, 196] width 49 height 5
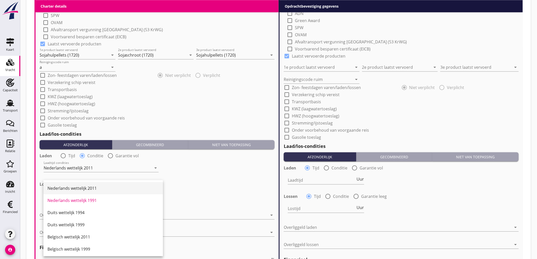
click at [70, 189] on div "Nederlands wettelijk 2011" at bounding box center [102, 188] width 111 height 6
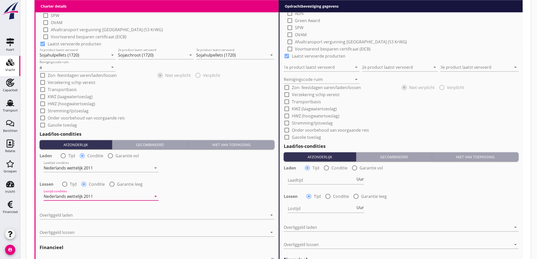
click at [206, 187] on div "Lossen radio_button_unchecked Tijd radio_button_checked Conditie radio_button_u…" at bounding box center [157, 184] width 236 height 8
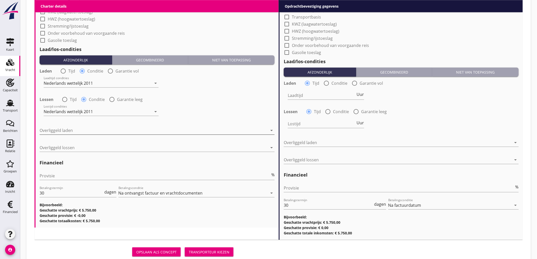
click at [78, 126] on div at bounding box center [154, 130] width 228 height 8
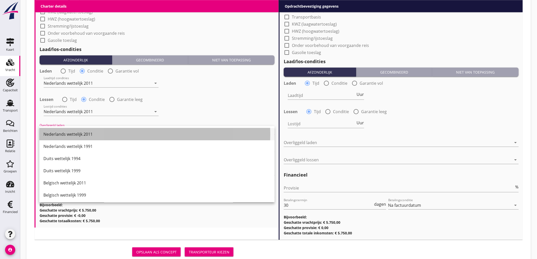
click at [72, 132] on div "Nederlands wettelijk 2011" at bounding box center [156, 134] width 227 height 6
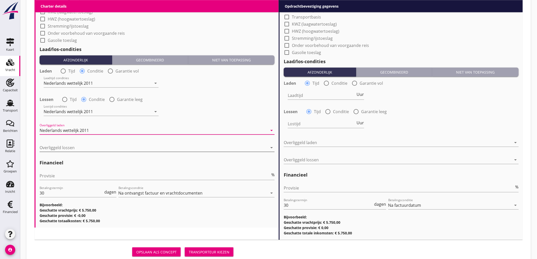
click at [69, 147] on div at bounding box center [154, 148] width 228 height 8
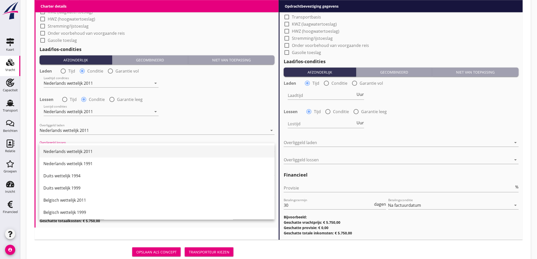
click at [71, 150] on div "Nederlands wettelijk 2011" at bounding box center [156, 151] width 227 height 6
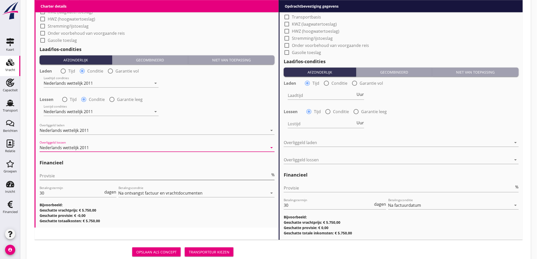
click at [77, 177] on input "Provisie" at bounding box center [155, 176] width 230 height 8
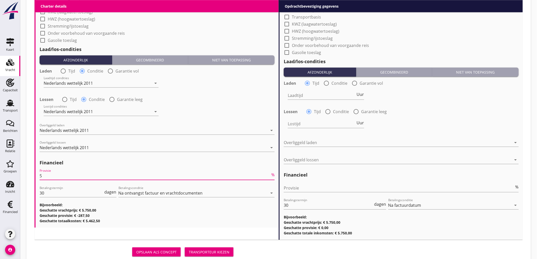
type input "5"
click at [382, 183] on div "Provisie %" at bounding box center [400, 189] width 235 height 16
click at [457, 117] on div "Lostijd Uur" at bounding box center [401, 124] width 236 height 18
click at [336, 183] on div "Provisie %" at bounding box center [400, 189] width 235 height 16
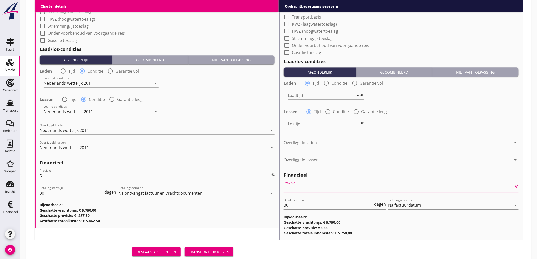
click at [335, 188] on input "Provisie" at bounding box center [398, 188] width 230 height 8
type input "2"
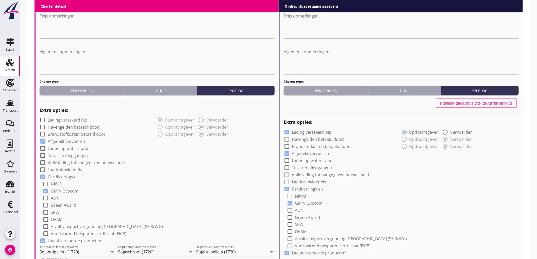
type input "2.5"
click at [478, 104] on div "Kopiëer gegevens van charterdetails" at bounding box center [476, 103] width 72 height 5
checkbox input "false"
type input "Sojahulpellets (1720)"
type input "Sojaschroot (1720)"
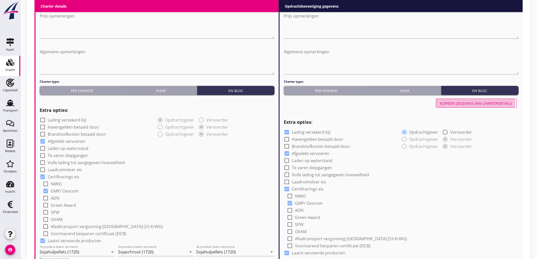
type input "Sojahulpellets (1720)"
type input "a"
radio input "false"
radio input "true"
radio input "false"
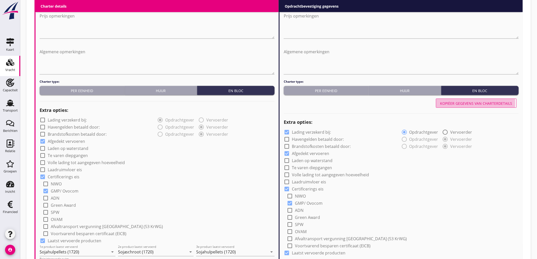
radio input "true"
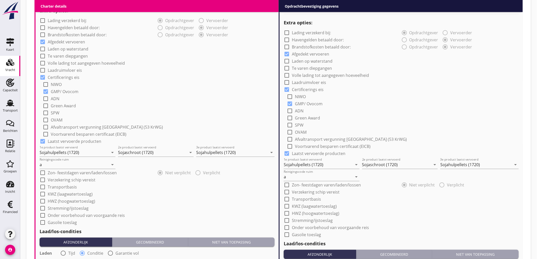
scroll to position [578, 0]
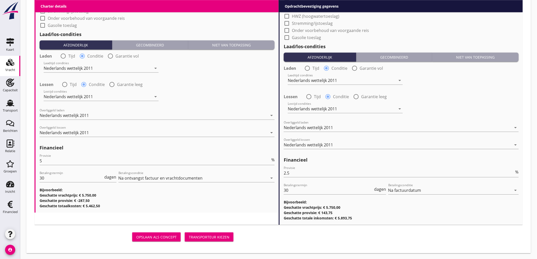
click at [72, 57] on label "Tijd" at bounding box center [71, 56] width 7 height 5
radio input "true"
click at [66, 65] on input "Laadtijd" at bounding box center [78, 68] width 68 height 8
click at [118, 67] on span "Uur" at bounding box center [116, 67] width 7 height 4
type input "2"
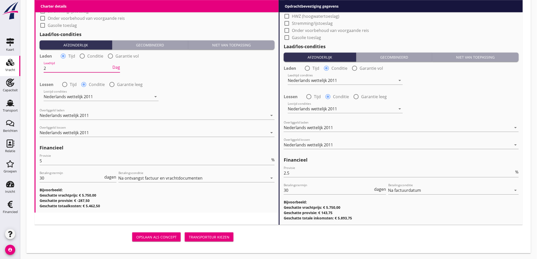
click at [69, 82] on div "radio_button_unchecked Tijd" at bounding box center [69, 84] width 15 height 6
click at [65, 85] on div at bounding box center [64, 84] width 9 height 9
radio input "true"
click at [61, 93] on input "Lostijd" at bounding box center [78, 97] width 68 height 8
click at [115, 96] on span "Uur" at bounding box center [116, 96] width 7 height 4
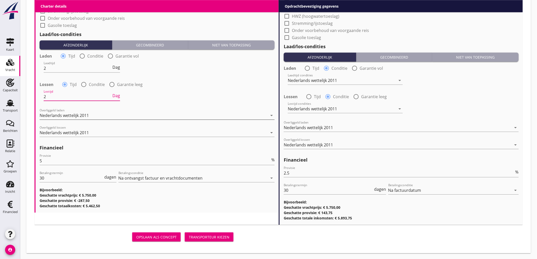
type input "2"
click at [86, 115] on div "Nederlands wettelijk 2011" at bounding box center [64, 115] width 49 height 5
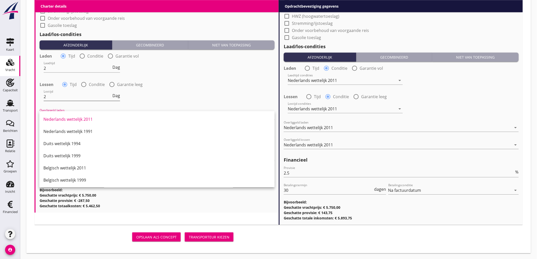
click at [77, 93] on input "2" at bounding box center [78, 97] width 68 height 8
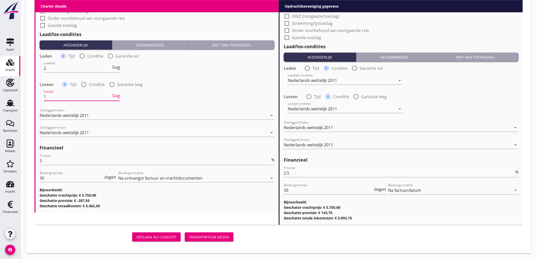
type input "1"
click at [226, 79] on div "Laden radio_button_checked Tijd radio_button_unchecked Conditie radio_button_un…" at bounding box center [157, 78] width 235 height 55
click at [477, 99] on div "Lossen radio_button_unchecked Tijd radio_button_checked Conditie radio_button_u…" at bounding box center [400, 96] width 235 height 7
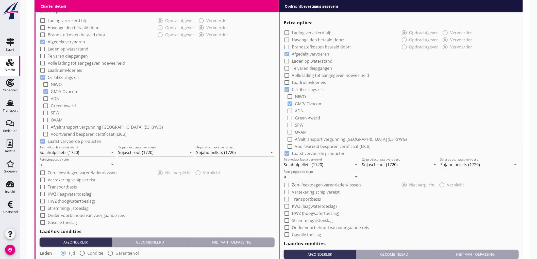
scroll to position [212, 0]
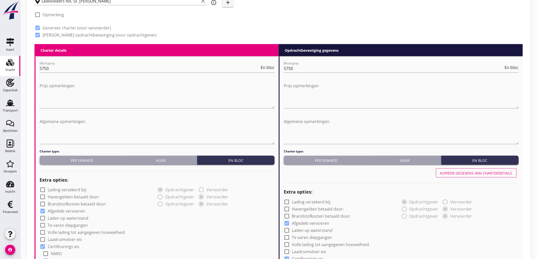
click at [480, 172] on div "Kopiëer gegevens van charterdetails" at bounding box center [476, 172] width 72 height 5
radio input "true"
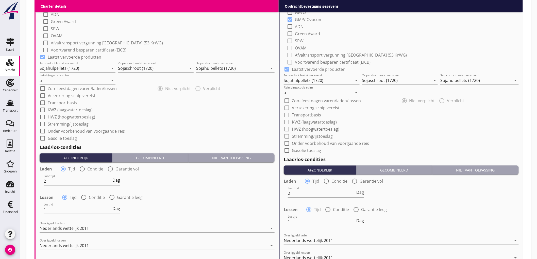
scroll to position [578, 0]
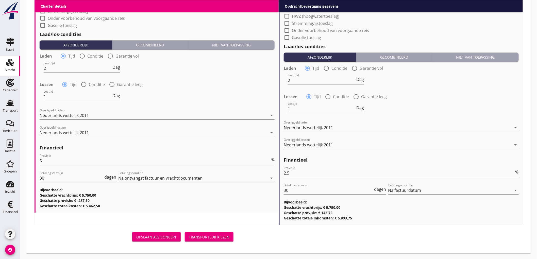
click at [65, 112] on div "Nederlands wettelijk 2011" at bounding box center [154, 115] width 228 height 8
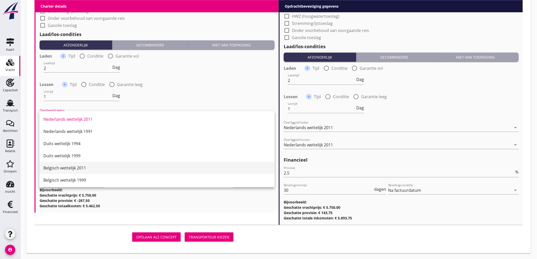
click at [86, 167] on div "Belgisch wettelijk 2011" at bounding box center [156, 168] width 227 height 6
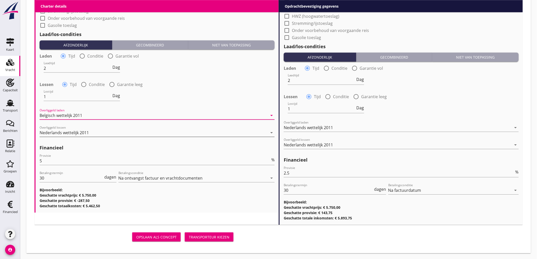
click at [75, 130] on div "Nederlands wettelijk 2011" at bounding box center [64, 132] width 49 height 5
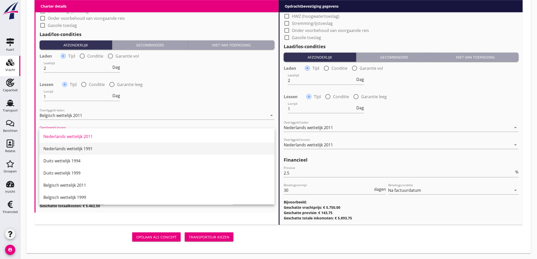
click at [74, 150] on div "Nederlands wettelijk 1991" at bounding box center [156, 149] width 227 height 6
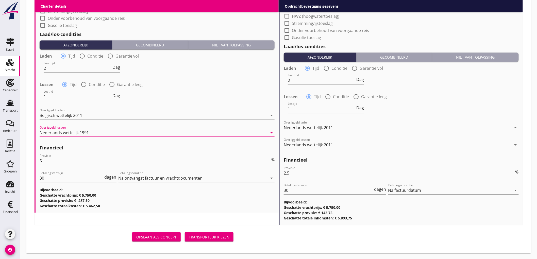
click at [90, 131] on div "Nederlands wettelijk 1991" at bounding box center [154, 133] width 228 height 8
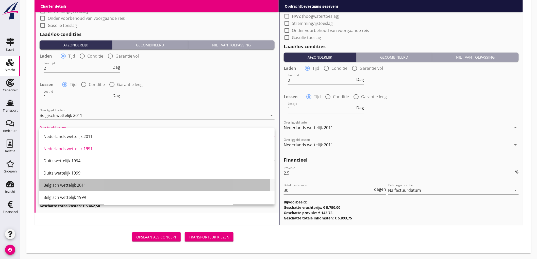
click at [88, 183] on div "Belgisch wettelijk 2011" at bounding box center [156, 185] width 227 height 6
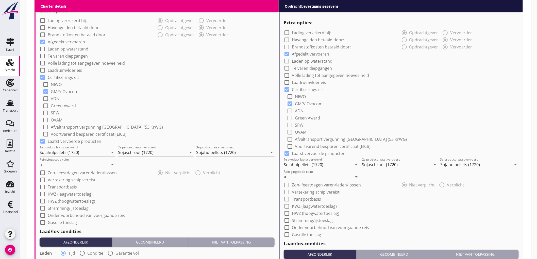
scroll to position [184, 0]
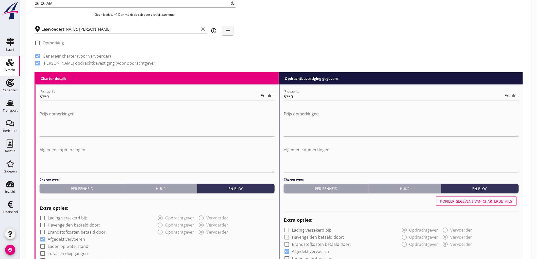
click at [466, 206] on div "Kopiëer gegevens van charterdetails" at bounding box center [400, 201] width 235 height 12
click at [466, 203] on button "Kopiëer gegevens van charterdetails" at bounding box center [476, 201] width 81 height 9
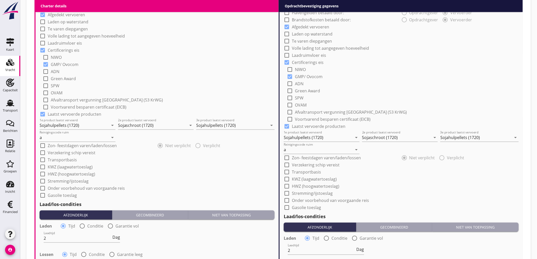
scroll to position [183, 0]
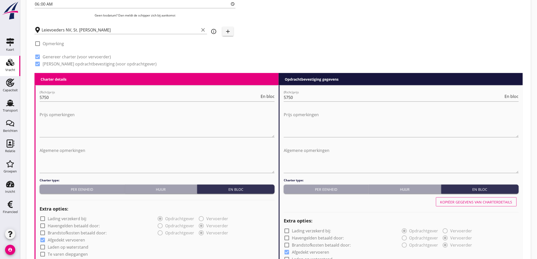
click at [462, 199] on div "Kopiëer gegevens van charterdetails" at bounding box center [476, 201] width 72 height 5
click at [473, 201] on div "Kopiëer gegevens van charterdetails" at bounding box center [476, 201] width 72 height 5
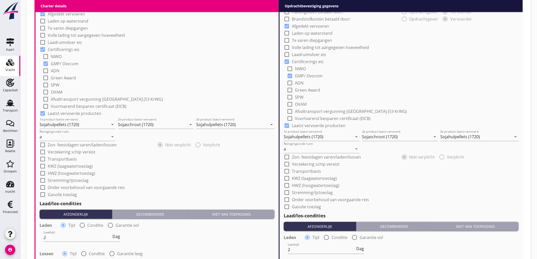
scroll to position [212, 0]
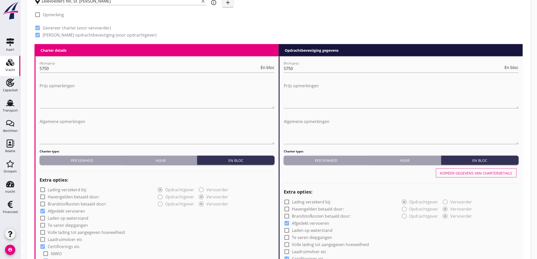
click at [467, 176] on button "Kopiëer gegevens van charterdetails" at bounding box center [476, 172] width 81 height 9
click at [468, 172] on div "Kopiëer gegevens van charterdetails" at bounding box center [476, 172] width 72 height 5
click at [467, 174] on div "Kopiëer gegevens van charterdetails" at bounding box center [476, 172] width 72 height 5
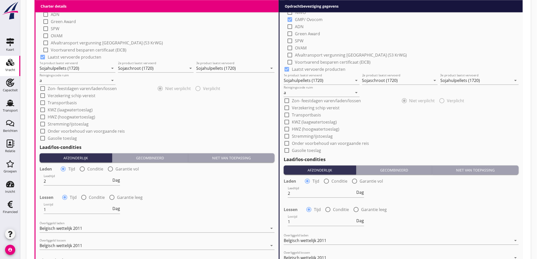
click at [201, 43] on div "check_box_outline_blank Afvaltransport vergunning [GEOGRAPHIC_DATA] (53 KrWG)" at bounding box center [159, 42] width 232 height 7
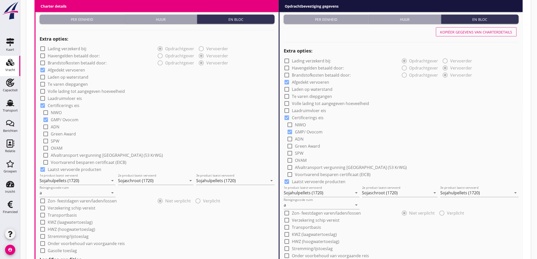
scroll to position [184, 0]
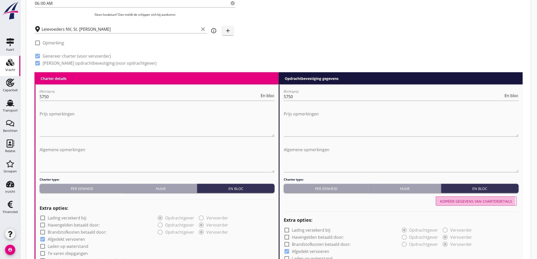
click at [468, 199] on div "Kopiëer gegevens van charterdetails" at bounding box center [476, 201] width 72 height 5
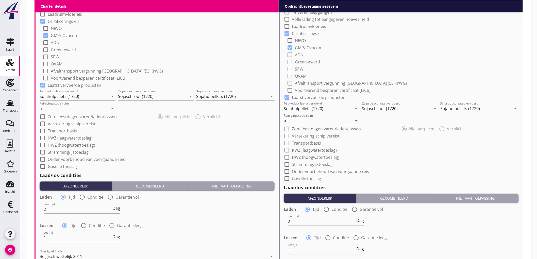
scroll to position [578, 0]
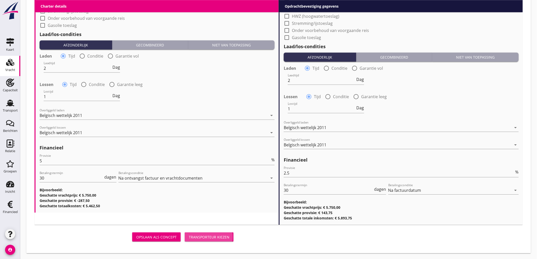
click at [212, 237] on div "Transporteur kiezen" at bounding box center [209, 236] width 41 height 5
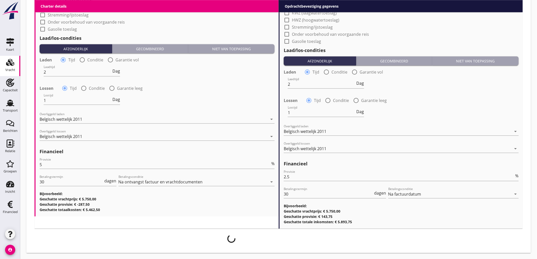
scroll to position [574, 0]
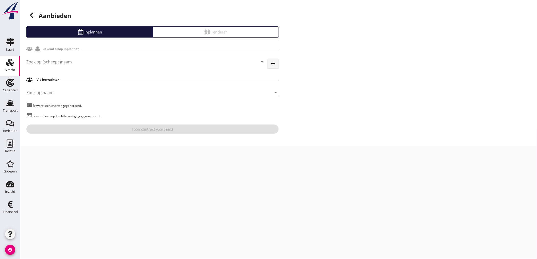
click at [51, 63] on input "Zoek op (scheeps)naam" at bounding box center [138, 62] width 224 height 8
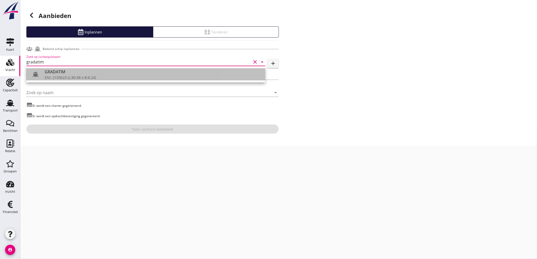
click at [59, 70] on div "GRADATIM" at bounding box center [153, 72] width 216 height 6
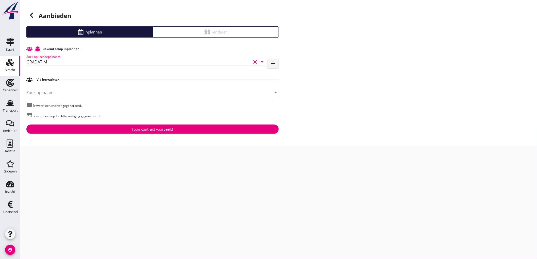
type input "GRADATIM"
click at [121, 128] on div "Toon contract voorbeeld" at bounding box center [152, 129] width 244 height 5
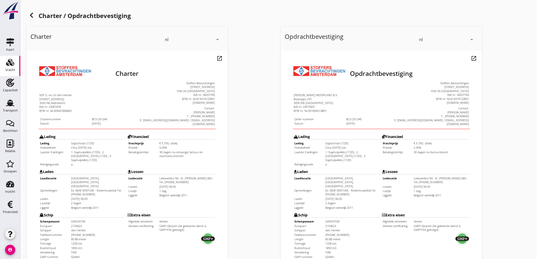
scroll to position [116, 0]
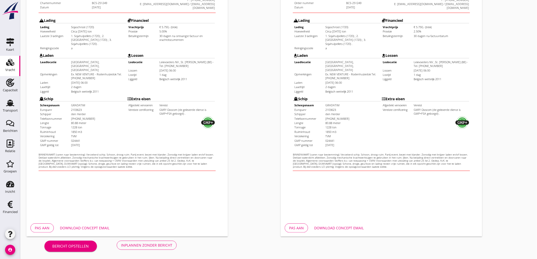
click at [159, 247] on div "Inplannen zonder bericht" at bounding box center [146, 244] width 51 height 5
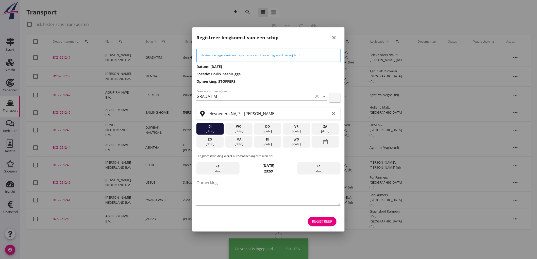
click at [249, 179] on textarea "Opmerking" at bounding box center [268, 192] width 144 height 27
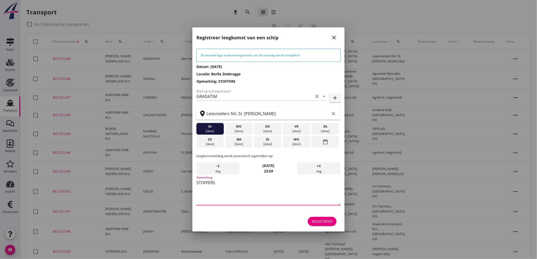
type textarea "STOFFERS"
click at [313, 217] on button "Registreer" at bounding box center [322, 221] width 29 height 9
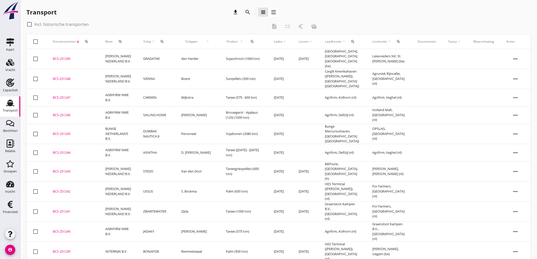
click at [157, 59] on td "GRADATIM" at bounding box center [156, 59] width 38 height 20
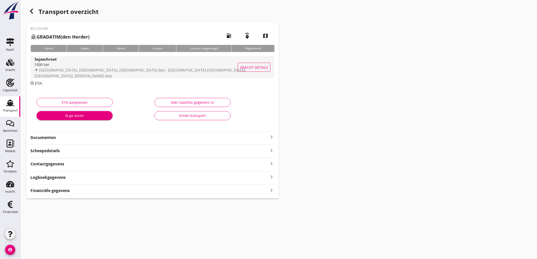
click at [122, 74] on span "[GEOGRAPHIC_DATA], [GEOGRAPHIC_DATA], [GEOGRAPHIC_DATA] (be) - [GEOGRAPHIC_DATA…" at bounding box center [139, 72] width 211 height 11
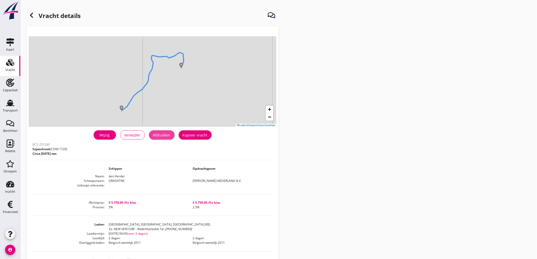
click at [163, 139] on button "Afdrukken" at bounding box center [162, 134] width 26 height 9
click at [33, 18] on icon at bounding box center [31, 15] width 6 height 6
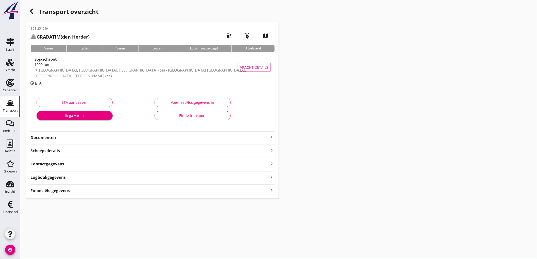
click at [58, 138] on strong "Documenten" at bounding box center [149, 138] width 238 height 6
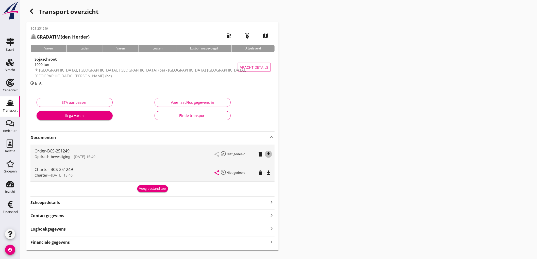
click at [268, 151] on icon "file_download" at bounding box center [268, 154] width 6 height 6
click at [270, 172] on icon "file_download" at bounding box center [268, 173] width 6 height 6
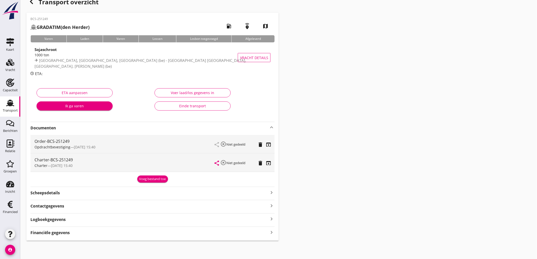
drag, startPoint x: 64, startPoint y: 234, endPoint x: 68, endPoint y: 228, distance: 7.3
click at [65, 234] on strong "Financiële gegevens" at bounding box center [49, 233] width 39 height 6
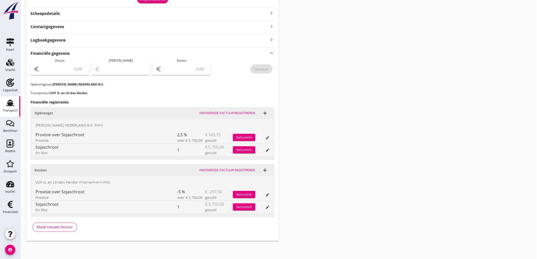
drag, startPoint x: 68, startPoint y: 70, endPoint x: 97, endPoint y: 63, distance: 29.8
click at [68, 70] on input "number" at bounding box center [63, 69] width 45 height 8
type input "8"
type input "5606"
type input "5606.25"
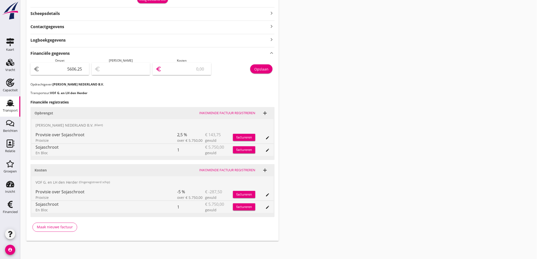
type input "5601.25"
type input "5"
type input "5552.25"
type input "54"
type input "5060.25"
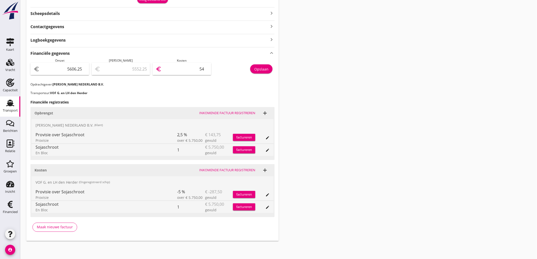
type input "546"
type input "144.25"
type input "5462"
type input "143.75"
type input "5462.50"
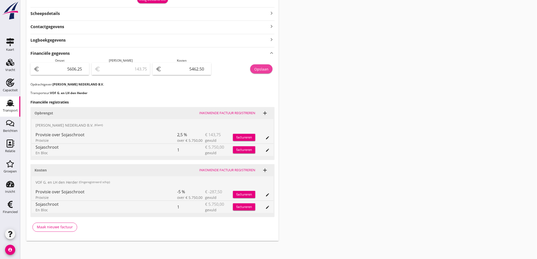
click at [261, 67] on div "Opslaan" at bounding box center [261, 68] width 14 height 5
click at [4, 107] on div "Transport" at bounding box center [10, 110] width 15 height 7
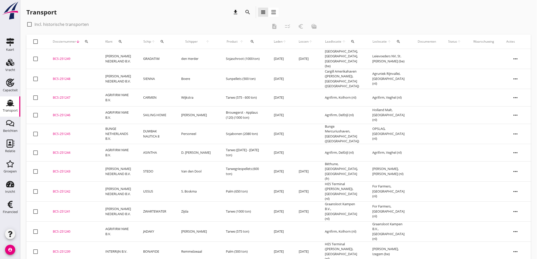
click at [10, 106] on use at bounding box center [10, 103] width 8 height 7
click at [237, 14] on icon "download" at bounding box center [235, 12] width 6 height 6
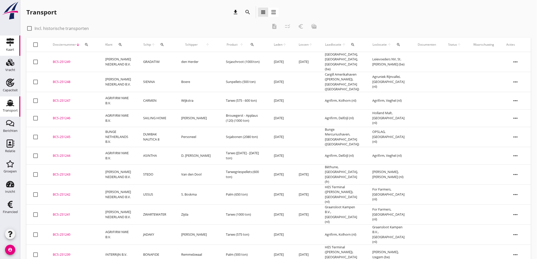
click at [7, 42] on use at bounding box center [10, 42] width 8 height 8
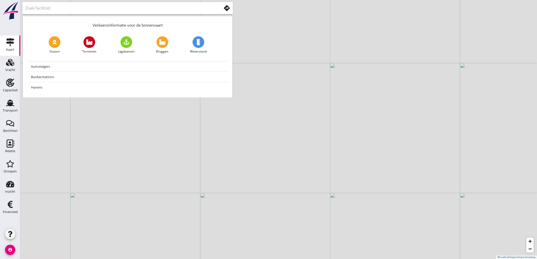
click at [225, 8] on use at bounding box center [227, 8] width 6 height 6
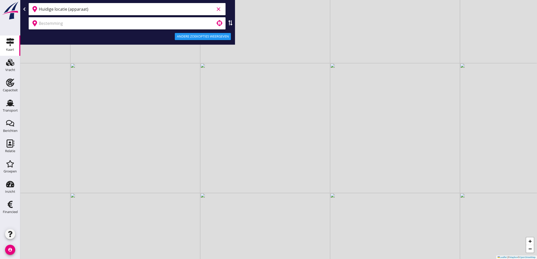
click at [107, 11] on input "Huidige locatie (apparaat)" at bounding box center [126, 9] width 175 height 8
type input "k"
type input "bui"
click at [102, 14] on div "bui clear" at bounding box center [127, 9] width 197 height 12
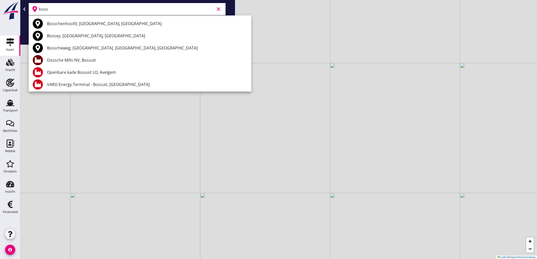
click at [105, 11] on input "boss" at bounding box center [126, 9] width 175 height 8
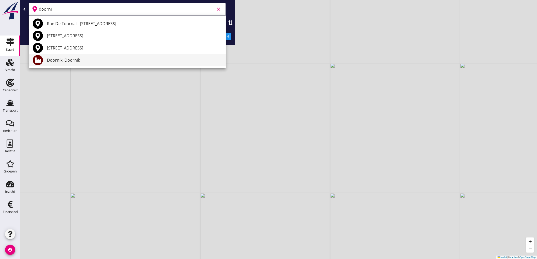
click at [73, 62] on div "Doornik, Doornik" at bounding box center [134, 60] width 175 height 6
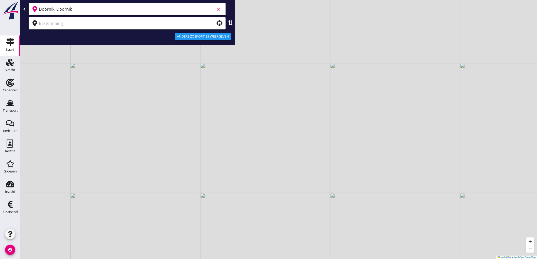
type input "Doornik, Doornik"
click at [85, 26] on input "text" at bounding box center [123, 23] width 169 height 8
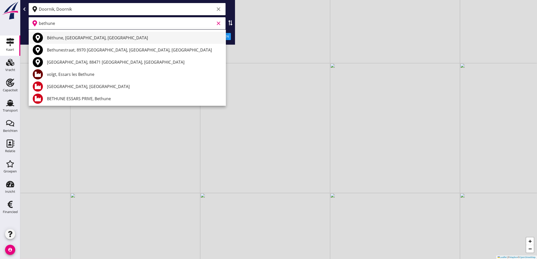
click at [119, 40] on div "Béthune, Pas-de-Calais, France" at bounding box center [134, 38] width 175 height 6
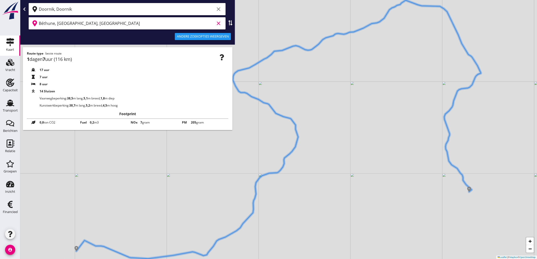
type input "Béthune, Pas-de-Calais, France"
click at [186, 35] on div "Andere zoekopties weergeven" at bounding box center [203, 36] width 52 height 5
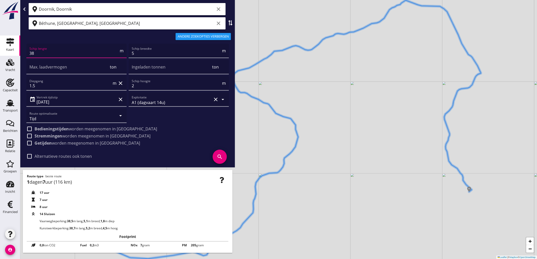
click at [46, 56] on input "38" at bounding box center [73, 53] width 89 height 8
drag, startPoint x: 46, startPoint y: 56, endPoint x: 46, endPoint y: 53, distance: 2.8
click at [46, 56] on input "38" at bounding box center [73, 53] width 89 height 8
type input "55"
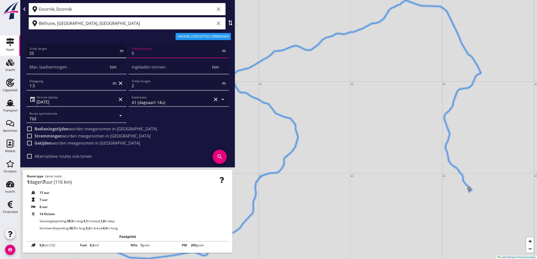
type input "6"
type input "6.60"
type input "630"
type input "100"
type input "4"
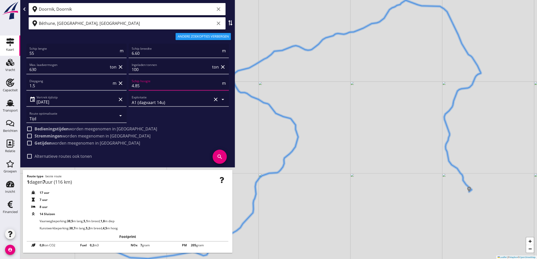
type input "4.85"
click at [76, 159] on div "check_box_outline_blank Alternatieve routes ook tonen" at bounding box center [58, 156] width 65 height 6
click at [77, 155] on label "Alternatieve routes ook tonen" at bounding box center [62, 156] width 57 height 5
checkbox input "true"
click at [60, 136] on strong "Stremmingen" at bounding box center [48, 136] width 28 height 6
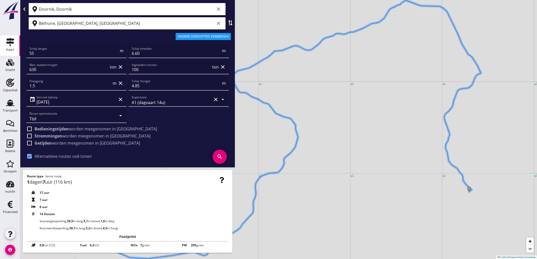
checkbox input "true"
click at [67, 130] on strong "Bedieningstijden" at bounding box center [51, 129] width 34 height 6
checkbox input "true"
click at [218, 158] on icon "search" at bounding box center [219, 157] width 14 height 14
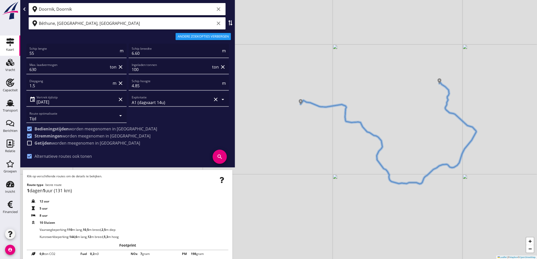
drag, startPoint x: 368, startPoint y: 132, endPoint x: 420, endPoint y: 133, distance: 51.5
click at [420, 133] on div "+ − Leaflet | © Mapbox © OpenStreetMap" at bounding box center [278, 129] width 516 height 259
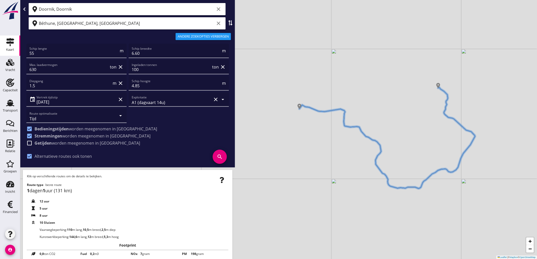
drag, startPoint x: 362, startPoint y: 148, endPoint x: 287, endPoint y: 121, distance: 79.4
click at [360, 151] on div "+ − Leaflet | © Mapbox © OpenStreetMap" at bounding box center [278, 129] width 516 height 259
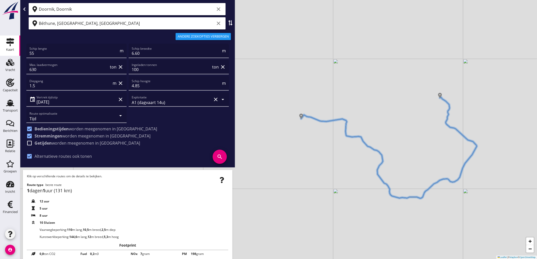
drag, startPoint x: 322, startPoint y: 134, endPoint x: 323, endPoint y: 141, distance: 7.7
click at [323, 141] on div "+ − Leaflet | © Mapbox © OpenStreetMap" at bounding box center [278, 129] width 516 height 259
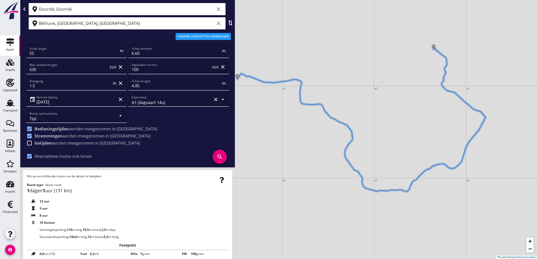
drag, startPoint x: 468, startPoint y: 123, endPoint x: 414, endPoint y: 92, distance: 62.2
click at [414, 92] on div "+ − Leaflet | © Mapbox © OpenStreetMap" at bounding box center [278, 129] width 516 height 259
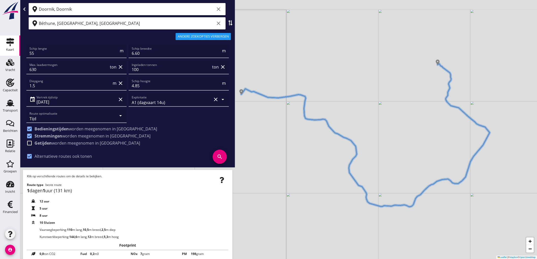
drag, startPoint x: 365, startPoint y: 98, endPoint x: 438, endPoint y: 158, distance: 94.6
click at [438, 159] on div "+ − Leaflet | © Mapbox © OpenStreetMap" at bounding box center [278, 129] width 516 height 259
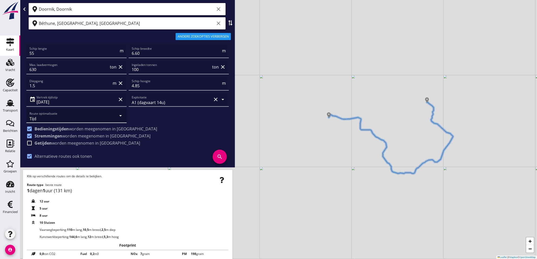
click at [103, 118] on div "Tijd" at bounding box center [71, 116] width 84 height 14
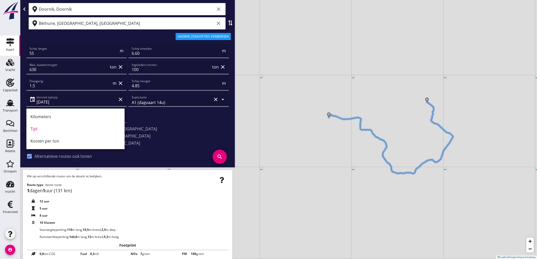
click at [103, 118] on div "Kilometers" at bounding box center [75, 117] width 90 height 6
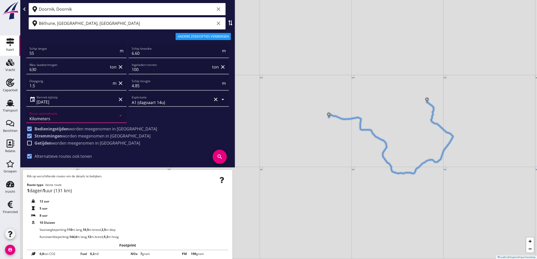
click at [228, 24] on icon at bounding box center [230, 22] width 5 height 5
type input "Béthune, Pas-de-Calais, France"
type input "Doornik, Doornik"
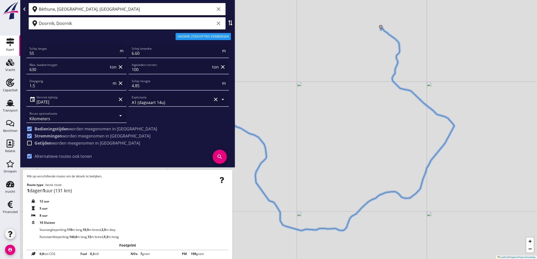
click at [153, 26] on input "Doornik, Doornik" at bounding box center [126, 23] width 175 height 8
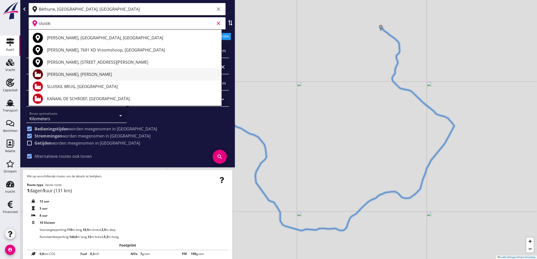
click at [45, 74] on div at bounding box center [40, 74] width 14 height 10
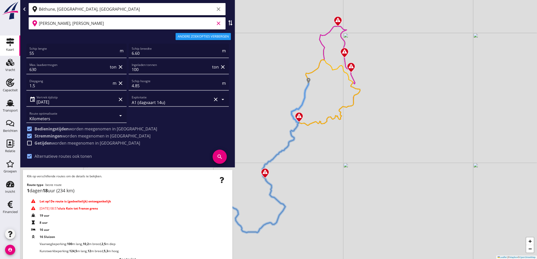
type input "De Feyter, Sluiskil"
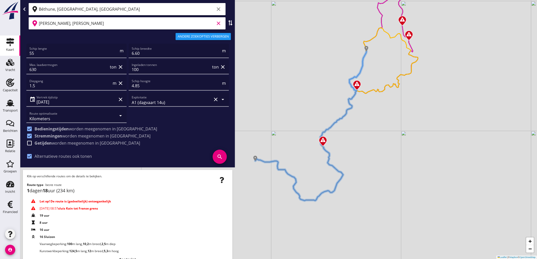
drag, startPoint x: 271, startPoint y: 145, endPoint x: 328, endPoint y: 114, distance: 65.0
click at [328, 114] on div "+ − Leaflet | © Mapbox © OpenStreetMap" at bounding box center [278, 129] width 516 height 259
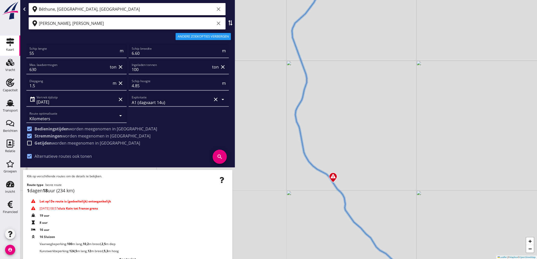
click at [333, 176] on img at bounding box center [332, 177] width 9 height 11
click at [82, 200] on strong "Let op! De route is (gedeeltelijk) ontoegankelijk" at bounding box center [75, 201] width 71 height 4
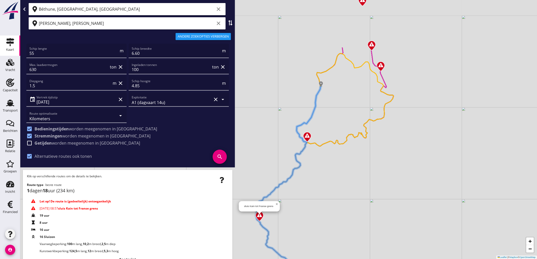
drag, startPoint x: 358, startPoint y: 76, endPoint x: 298, endPoint y: 140, distance: 87.7
click at [295, 149] on div "sluis Kain tot Franse grens × + − Leaflet | © Mapbox © OpenStreetMap" at bounding box center [278, 129] width 516 height 259
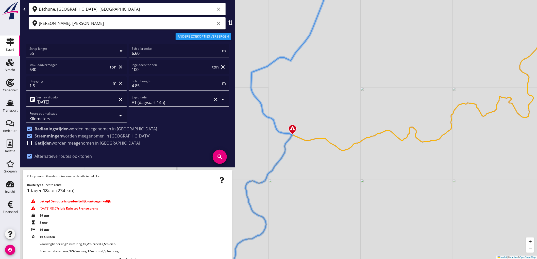
click at [293, 129] on img at bounding box center [292, 129] width 9 height 11
click at [310, 117] on span "×" at bounding box center [309, 117] width 2 height 4
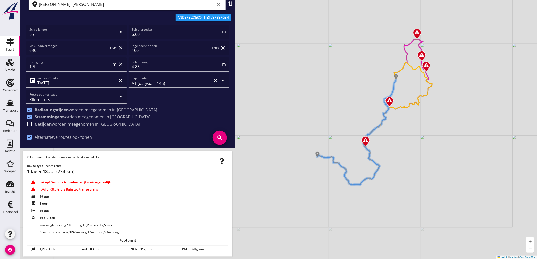
drag, startPoint x: 308, startPoint y: 178, endPoint x: 366, endPoint y: 115, distance: 85.6
click at [366, 115] on div "+ − Leaflet | © Mapbox © OpenStreetMap" at bounding box center [278, 129] width 516 height 259
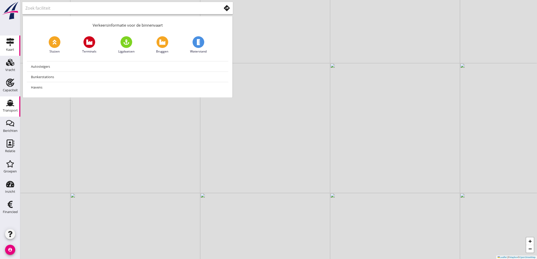
click at [9, 111] on div "Transport" at bounding box center [10, 110] width 15 height 3
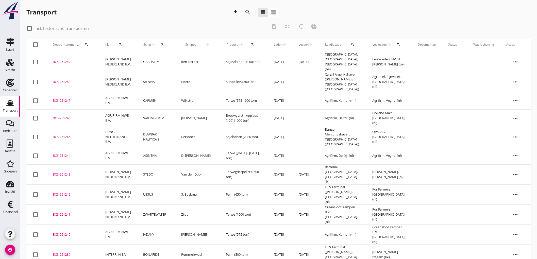
click at [146, 224] on td "JADAKY" at bounding box center [156, 234] width 38 height 20
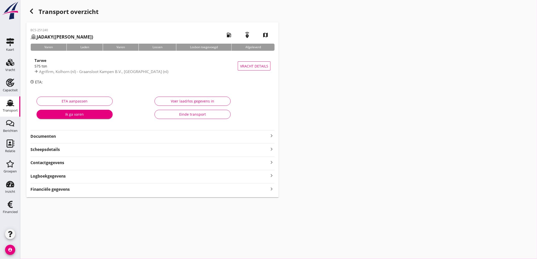
click at [90, 139] on div "BCS-251240 JADAKY ([PERSON_NAME]) local_gas_station emergency_share map Varen L…" at bounding box center [152, 109] width 252 height 175
click at [161, 136] on strong "Documenten" at bounding box center [149, 136] width 238 height 6
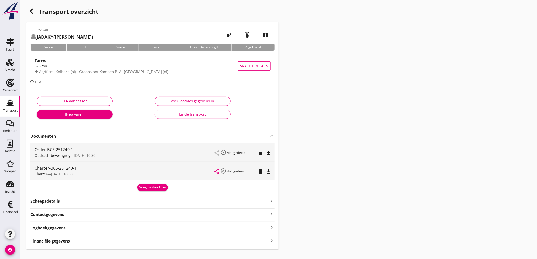
click at [154, 188] on div "Voeg bestand toe" at bounding box center [152, 187] width 27 height 5
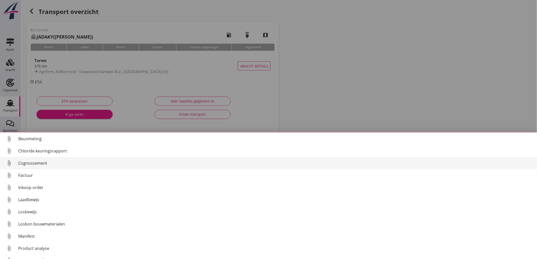
click at [28, 162] on div "Cognossement" at bounding box center [275, 163] width 514 height 6
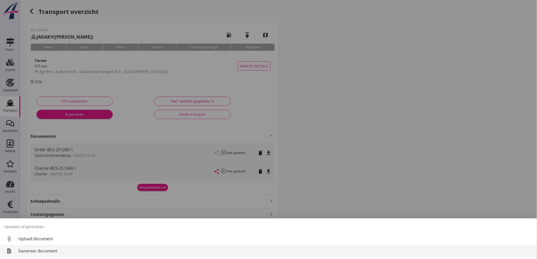
click at [45, 246] on link "restore_page Genereer document" at bounding box center [268, 251] width 537 height 12
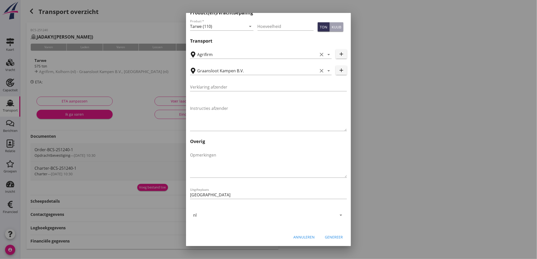
scroll to position [8, 0]
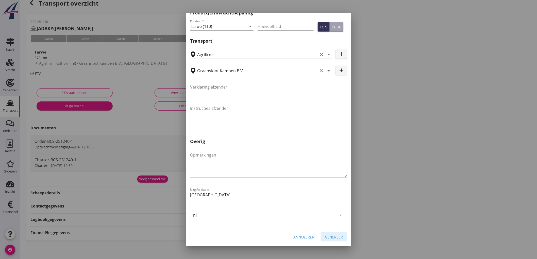
click at [326, 238] on div "Genereer" at bounding box center [334, 236] width 18 height 5
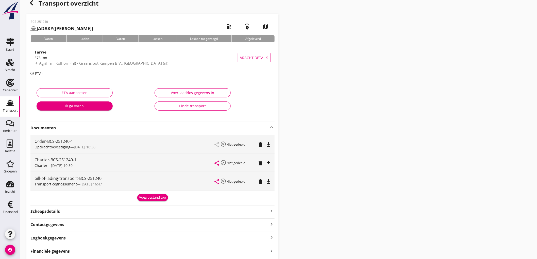
click at [270, 183] on icon "file_download" at bounding box center [268, 182] width 6 height 6
click at [9, 104] on use at bounding box center [10, 103] width 8 height 7
